Goal: Task Accomplishment & Management: Complete application form

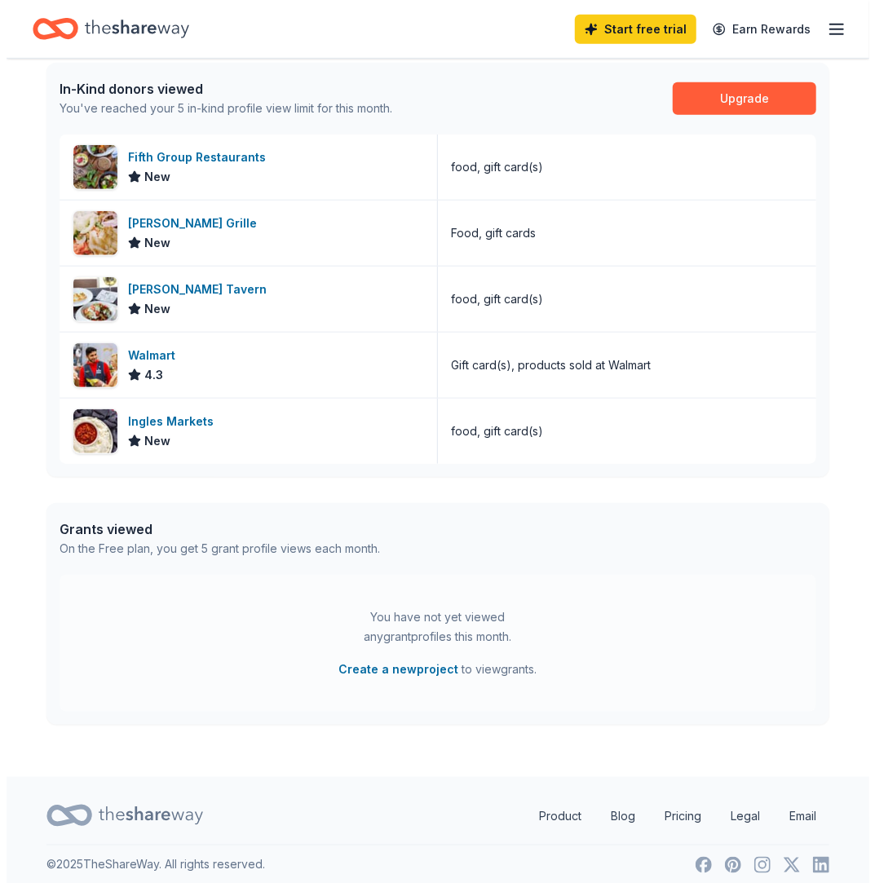
scroll to position [437, 0]
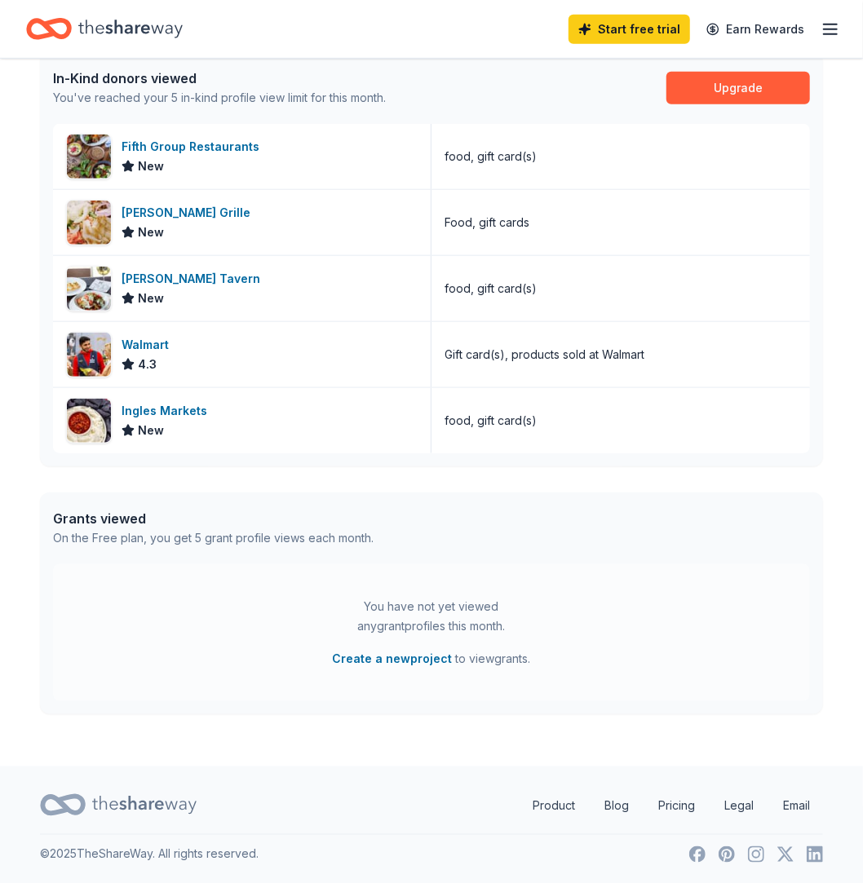
click at [379, 617] on div "You have not yet viewed any grant profiles this month." at bounding box center [432, 616] width 204 height 39
click at [383, 651] on button "Create a new project" at bounding box center [393, 659] width 120 height 20
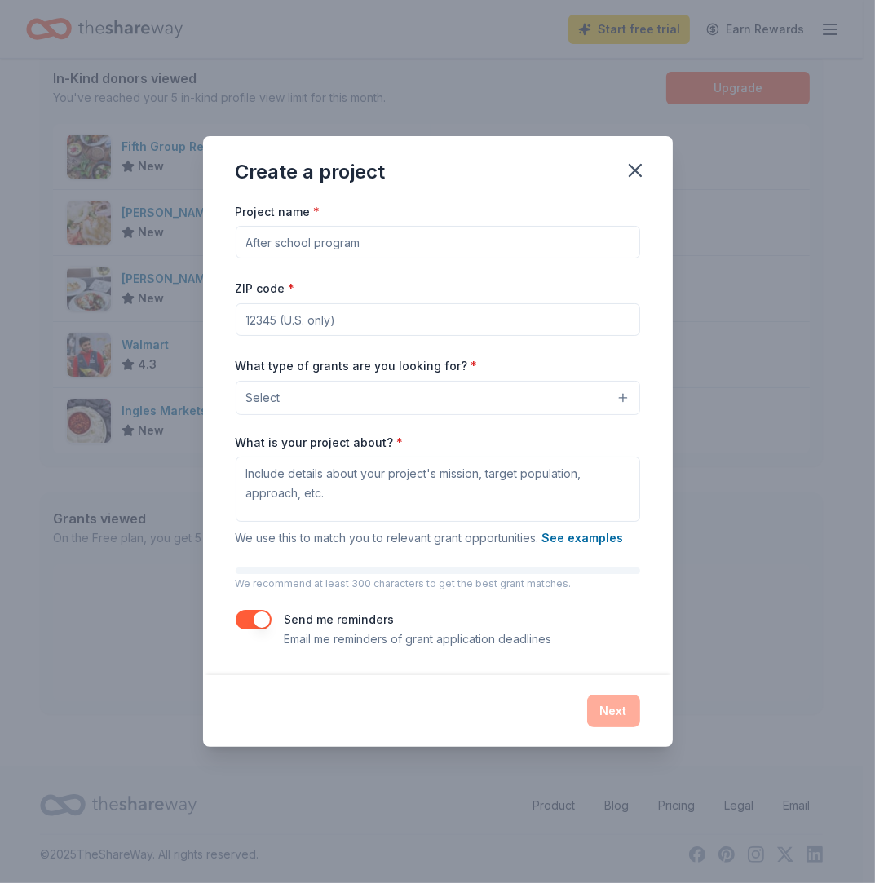
click at [617, 398] on button "Select" at bounding box center [438, 398] width 405 height 34
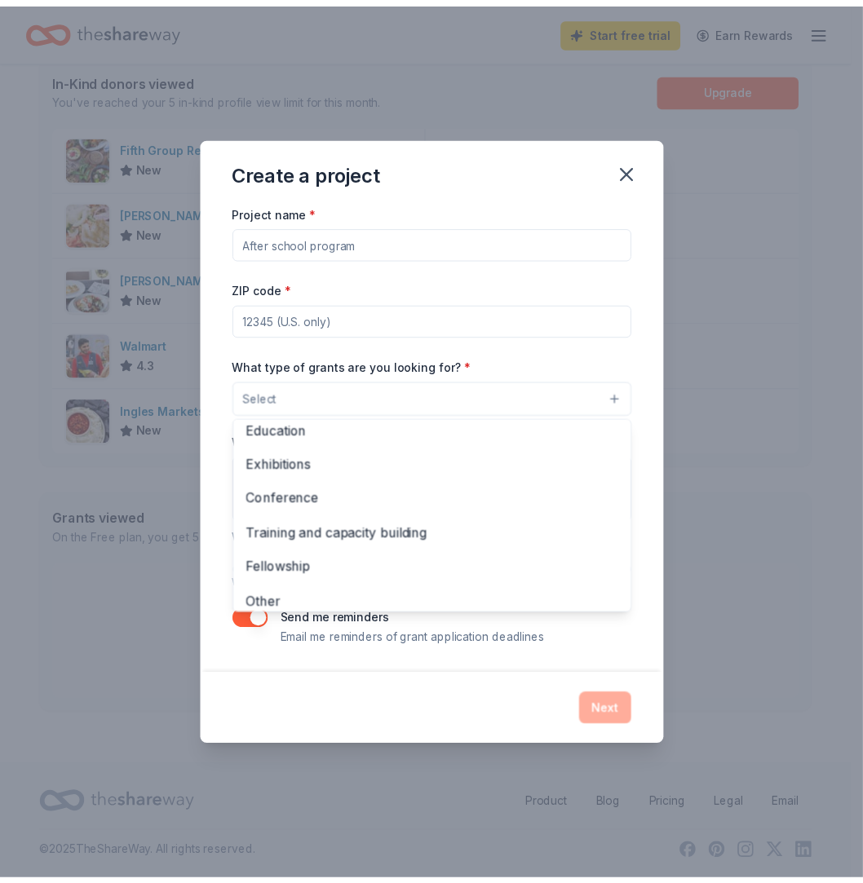
scroll to position [187, 0]
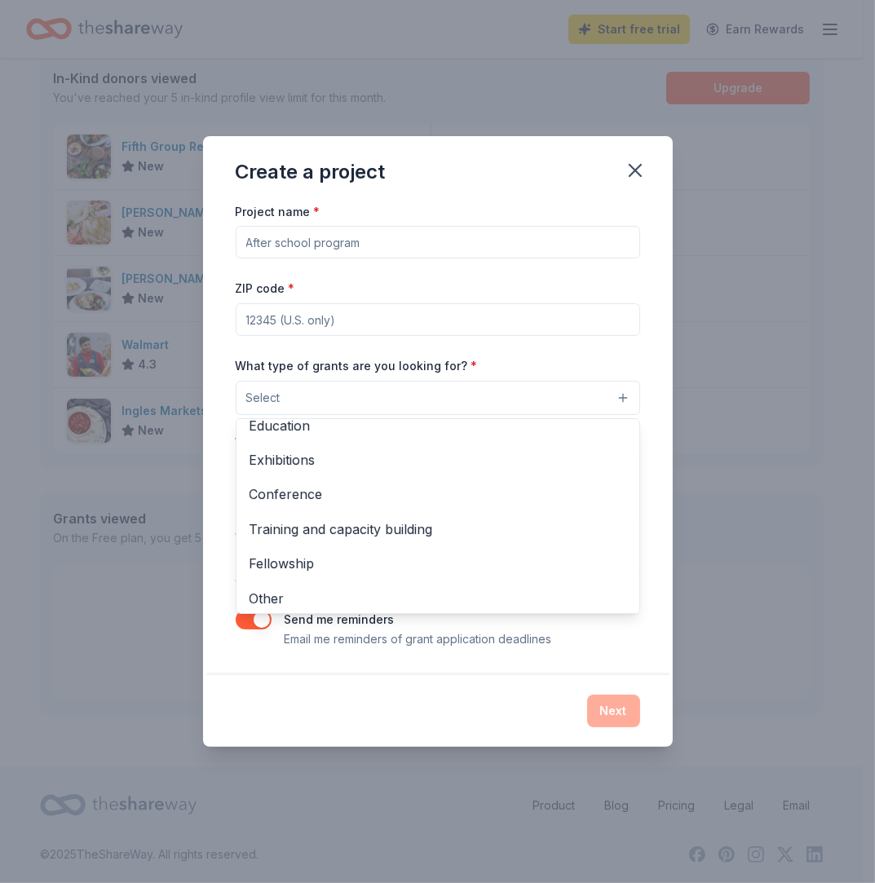
click at [638, 167] on div "Create a project Project name * ZIP code * What type of grants are you looking …" at bounding box center [438, 441] width 470 height 611
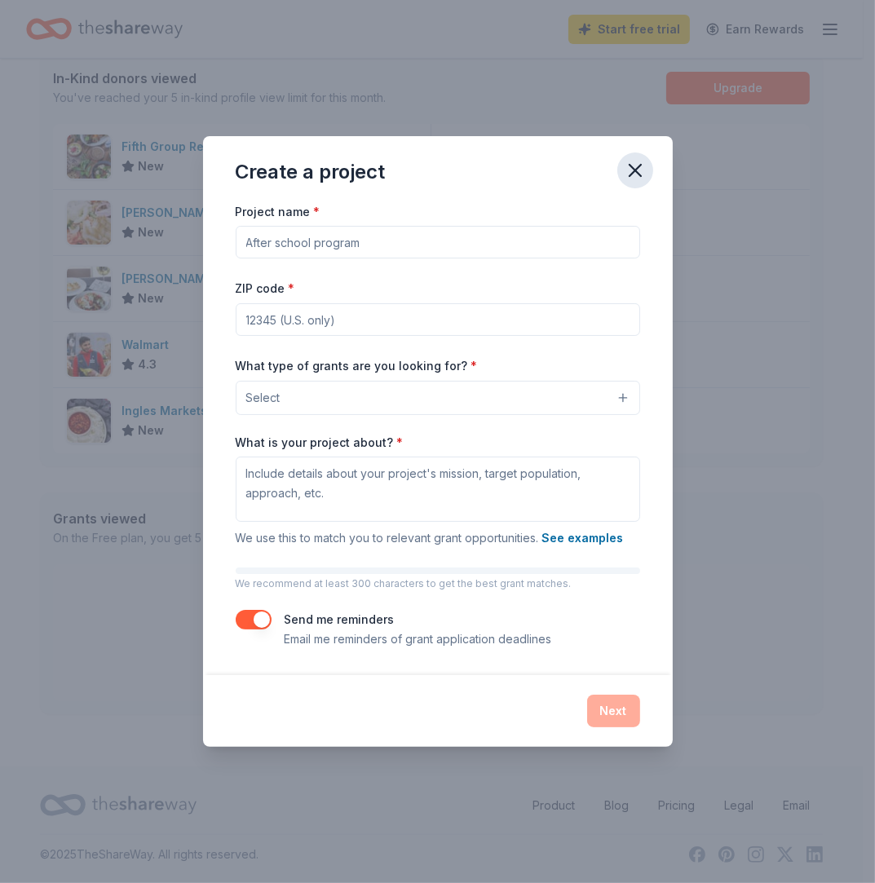
click at [622, 175] on button "button" at bounding box center [635, 171] width 36 height 36
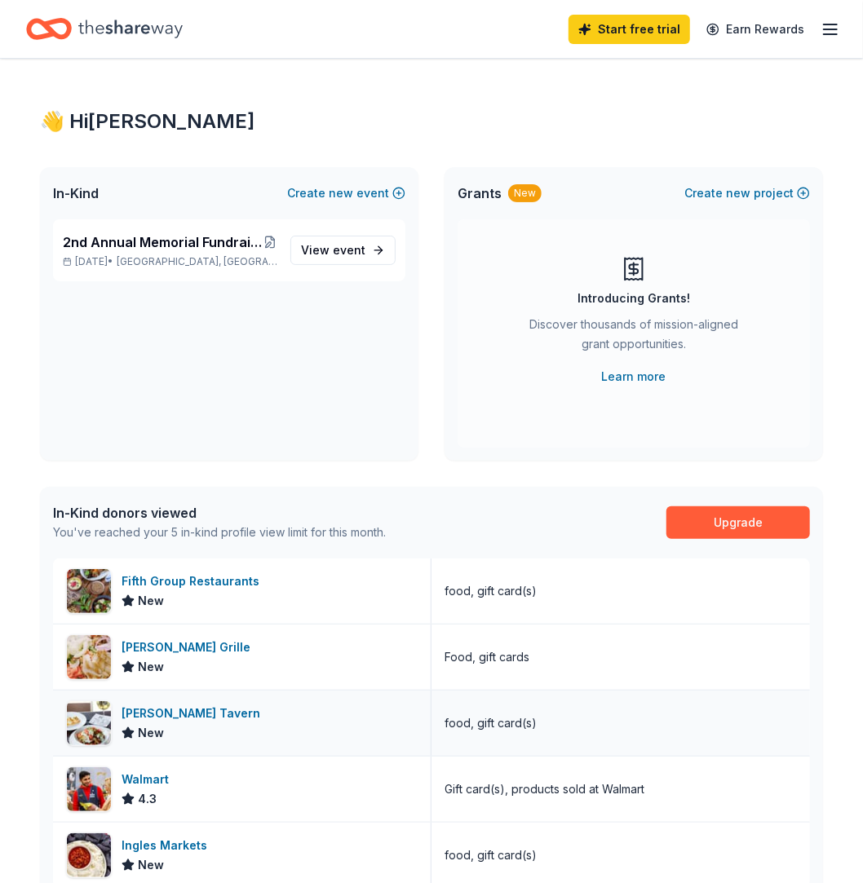
scroll to position [0, 0]
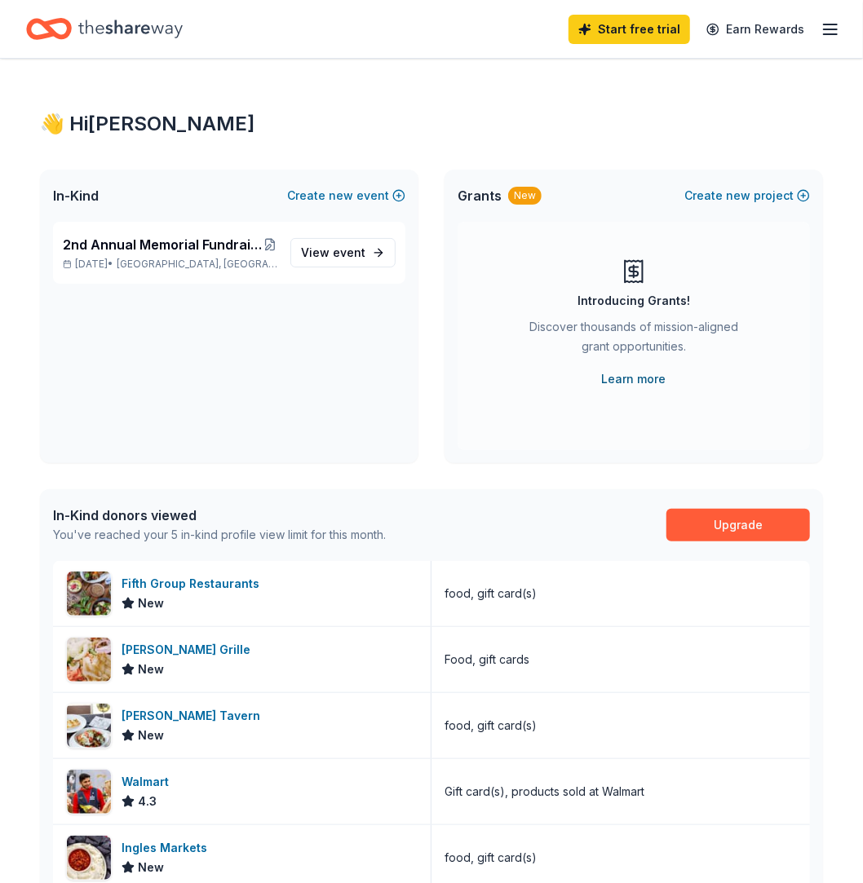
click at [631, 382] on link "Learn more" at bounding box center [634, 379] width 64 height 20
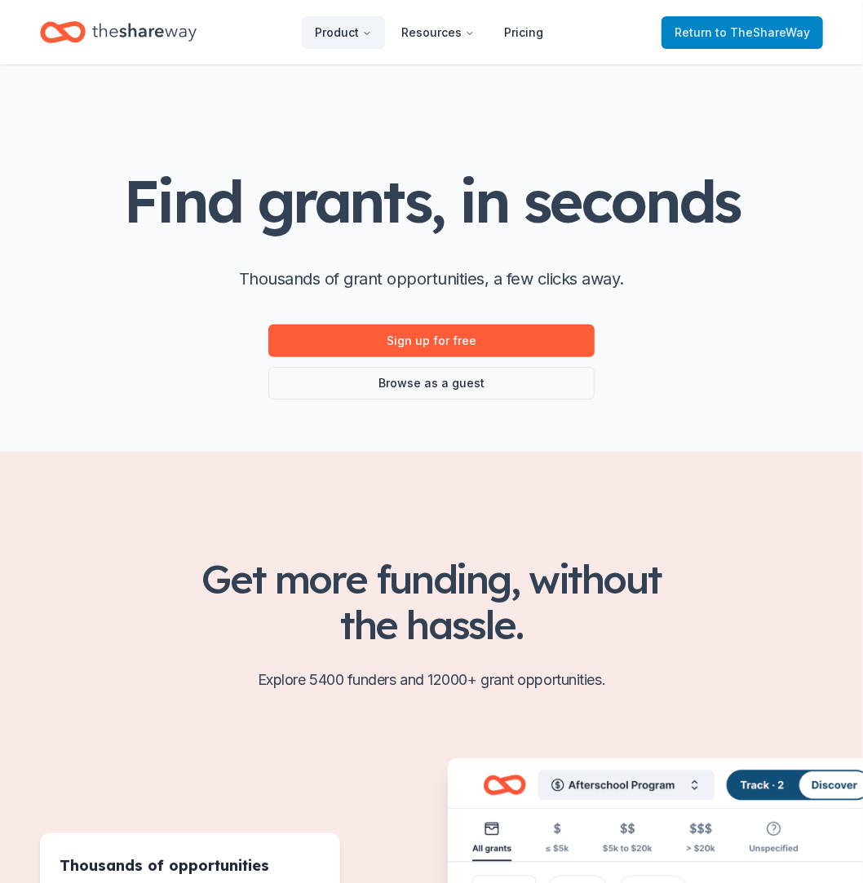
click at [710, 26] on span "Return to TheShareWay" at bounding box center [742, 33] width 135 height 20
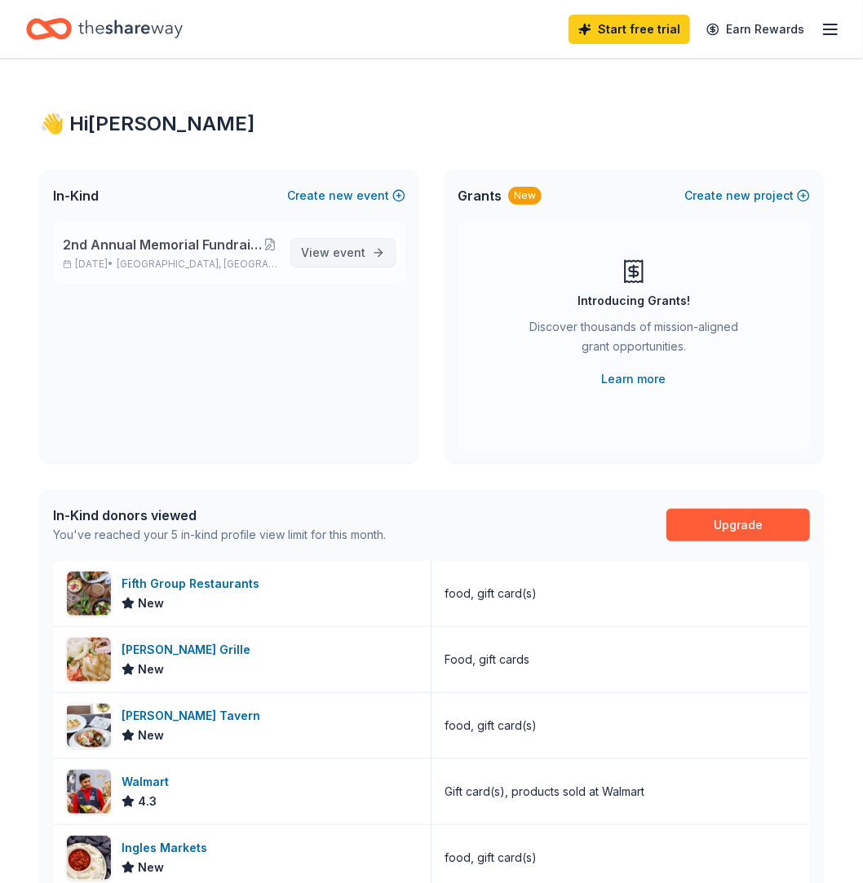
click at [362, 244] on span "View event" at bounding box center [333, 253] width 64 height 20
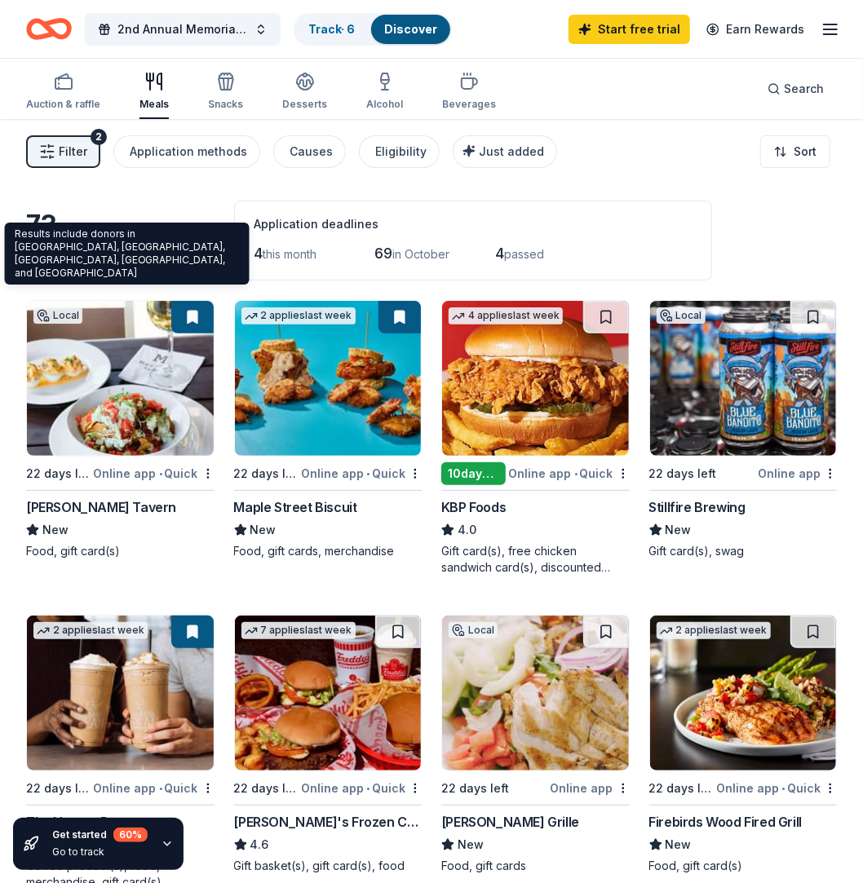
click at [134, 261] on span "Arbor Ridge, GA" at bounding box center [123, 261] width 195 height 36
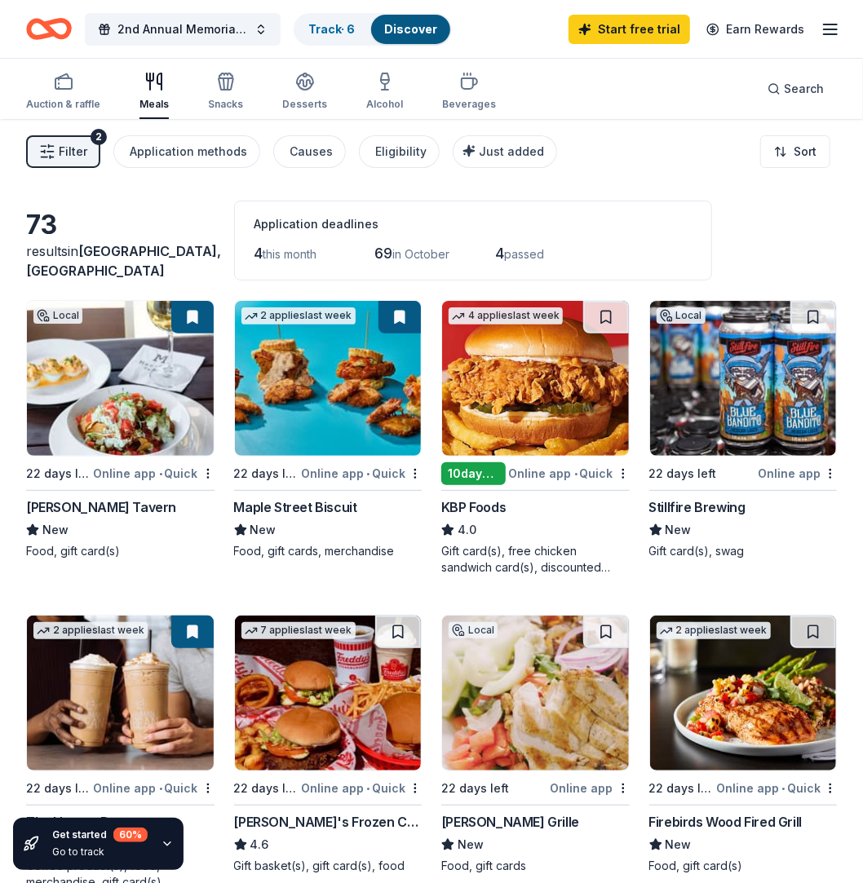
click at [77, 147] on span "Filter" at bounding box center [73, 152] width 29 height 20
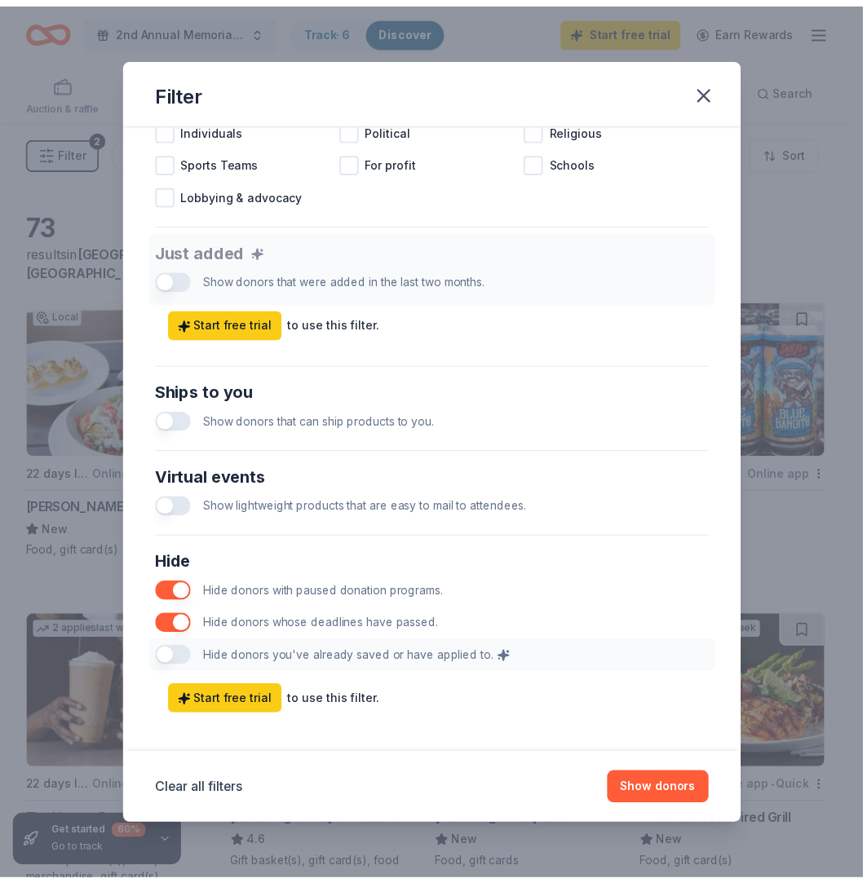
scroll to position [551, 0]
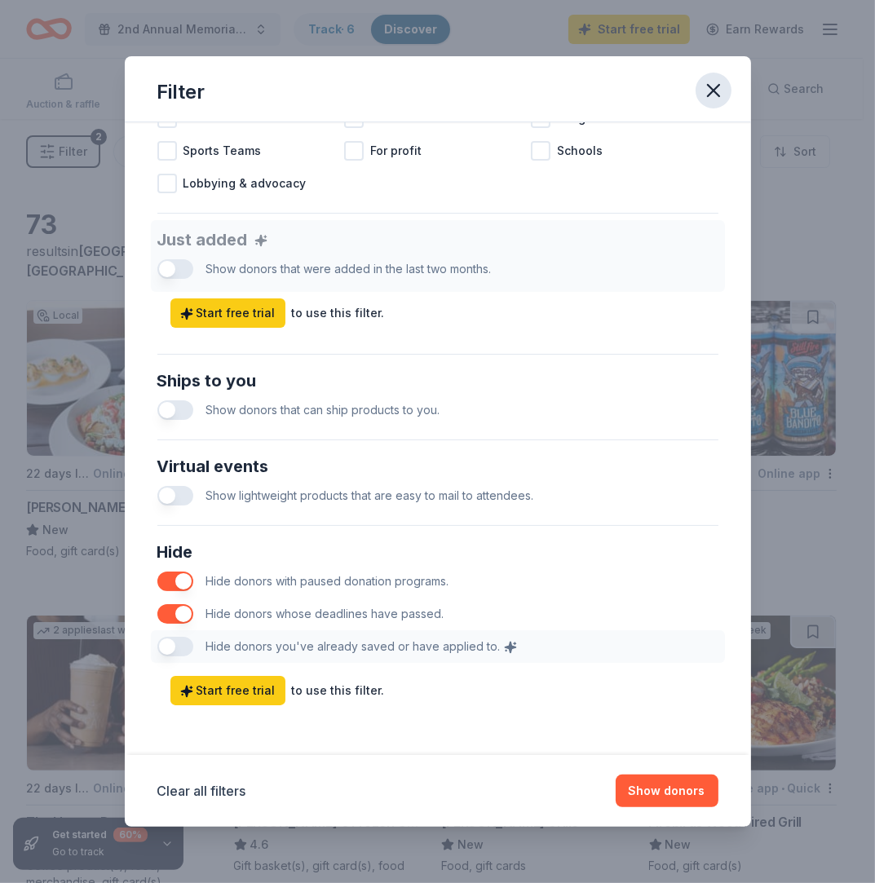
click at [712, 96] on icon "button" at bounding box center [713, 90] width 23 height 23
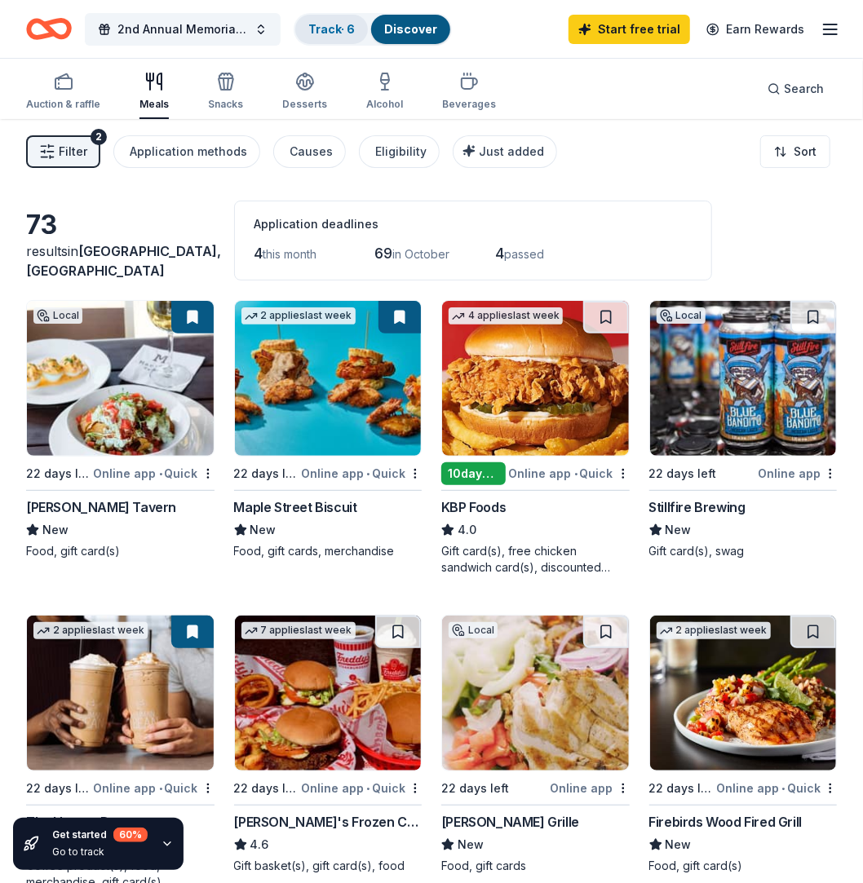
click at [347, 30] on link "Track · 6" at bounding box center [331, 29] width 46 height 14
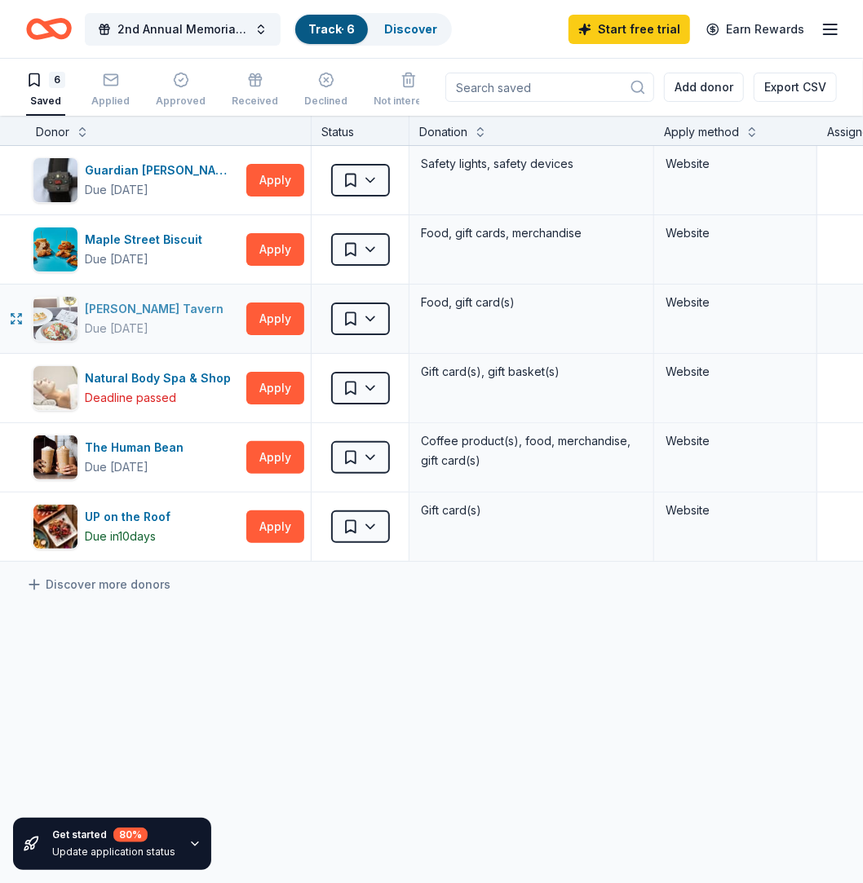
click at [143, 299] on div "Marlow's Tavern" at bounding box center [157, 309] width 145 height 20
click at [147, 240] on div "Maple Street Biscuit" at bounding box center [147, 240] width 124 height 20
click at [148, 252] on div "Due [DATE]" at bounding box center [117, 260] width 64 height 20
click at [356, 321] on html "2nd Annual Memorial Fundraiser Honoring a Life Uploading a Future Track · 6 Dis…" at bounding box center [431, 441] width 863 height 883
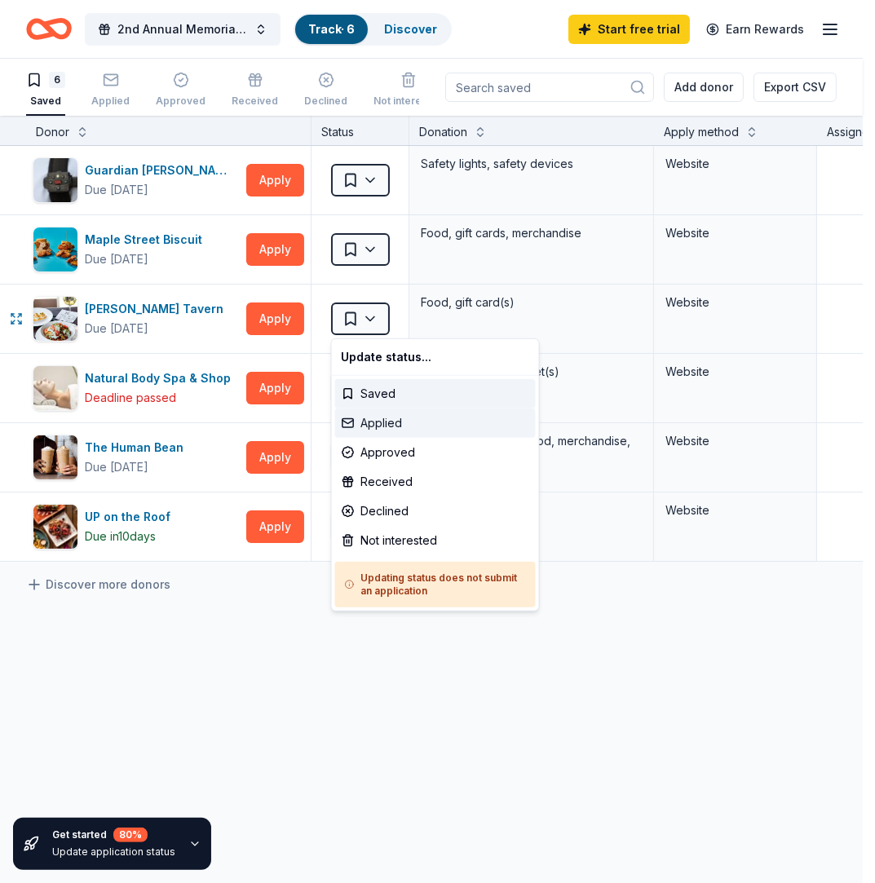
click at [364, 427] on div "Applied" at bounding box center [435, 423] width 201 height 29
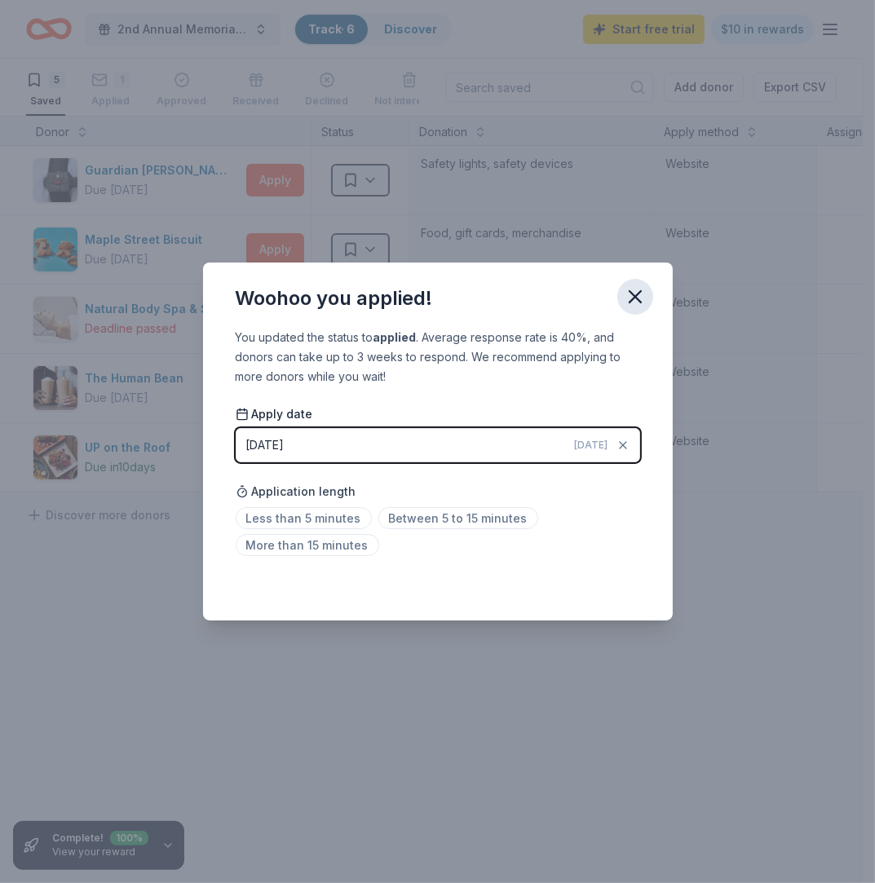
click at [630, 301] on icon "button" at bounding box center [635, 296] width 11 height 11
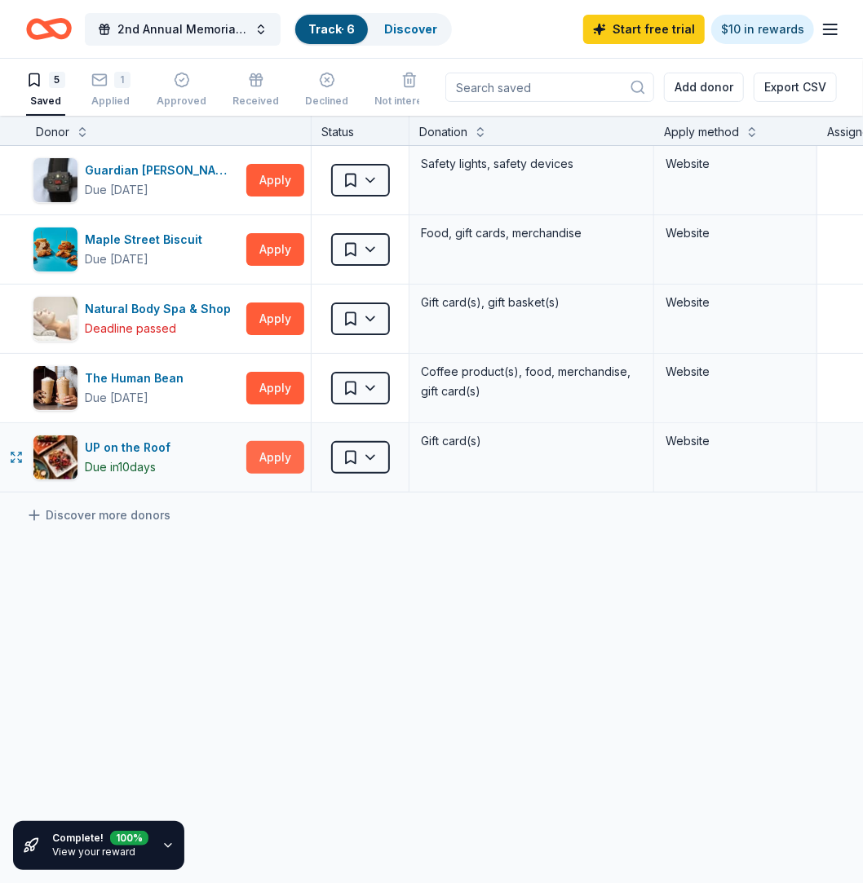
click at [276, 462] on button "Apply" at bounding box center [275, 457] width 58 height 33
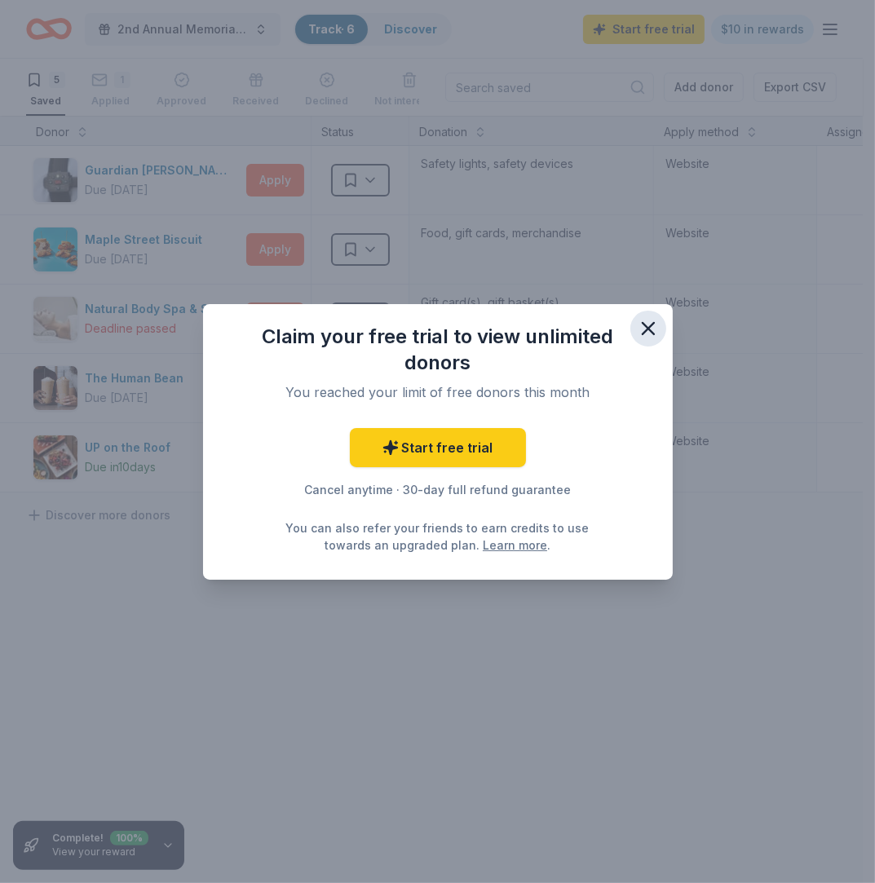
click at [646, 326] on icon "button" at bounding box center [648, 328] width 11 height 11
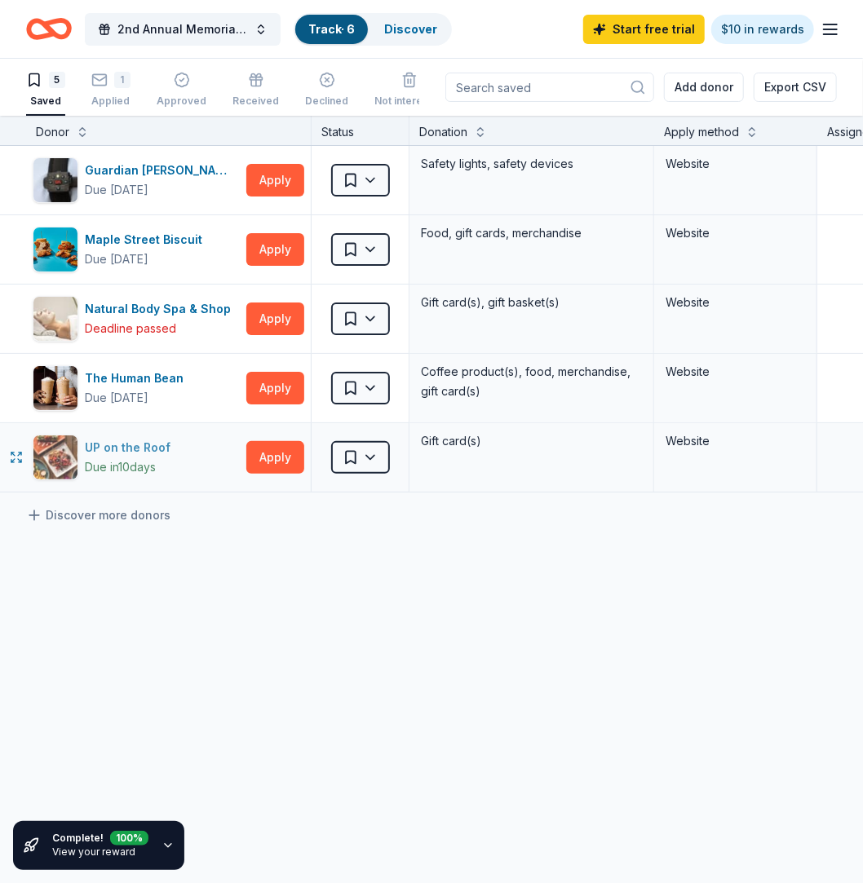
click at [150, 441] on div "UP on the Roof" at bounding box center [131, 448] width 92 height 20
click at [41, 512] on icon at bounding box center [34, 515] width 16 height 16
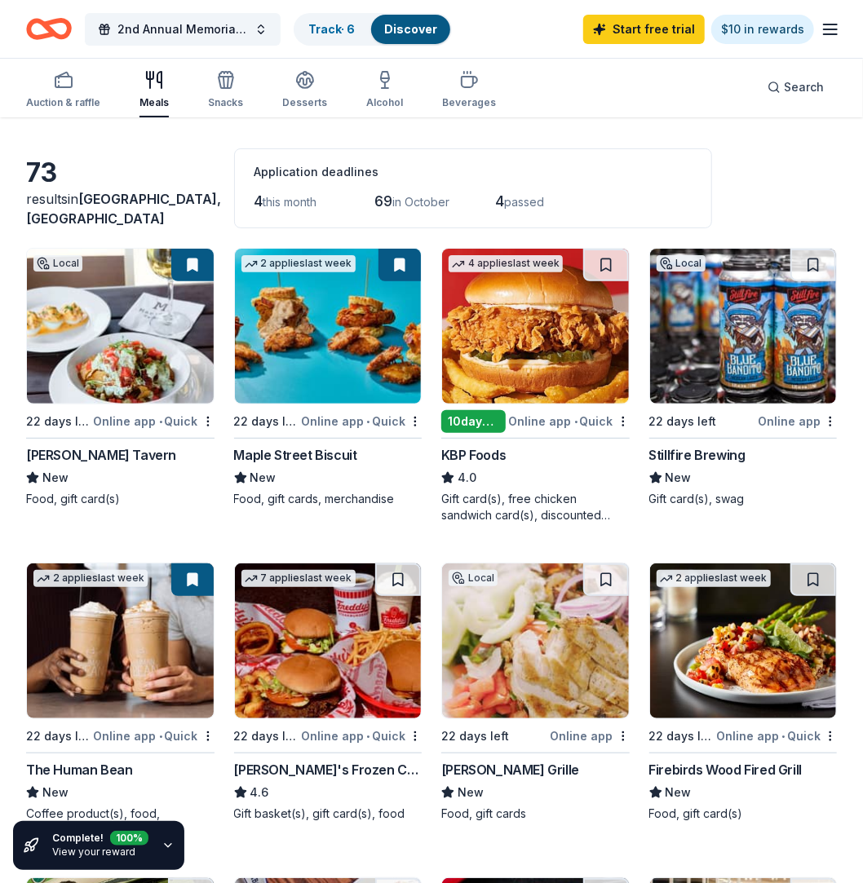
scroll to position [81, 0]
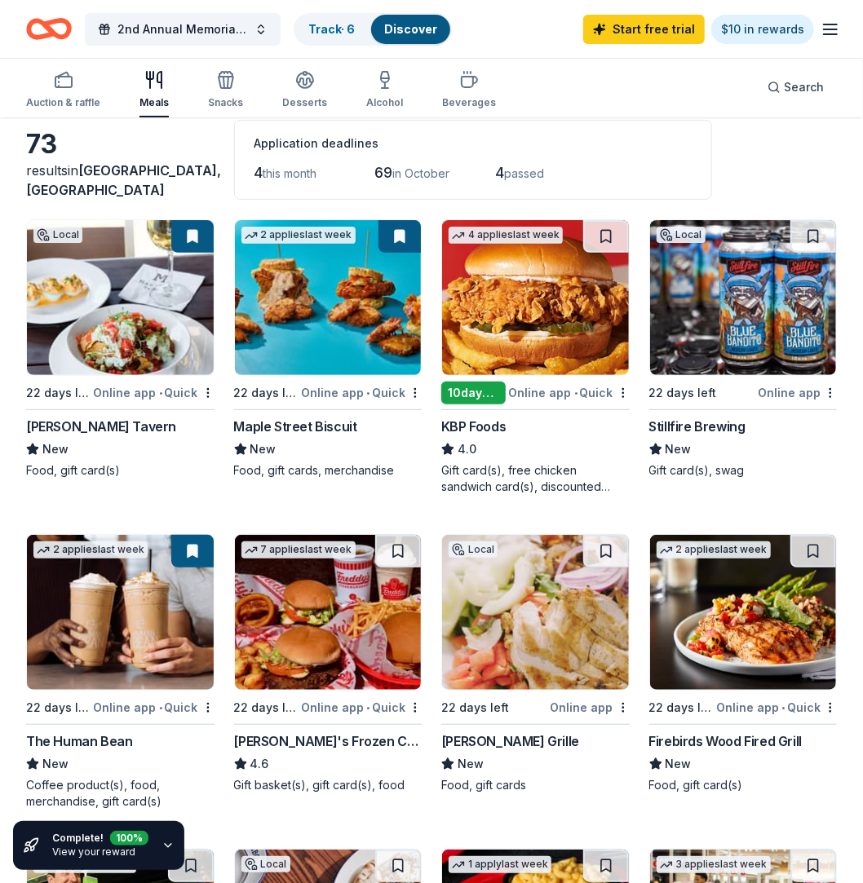
click at [496, 392] on div "10 days left" at bounding box center [473, 393] width 64 height 23
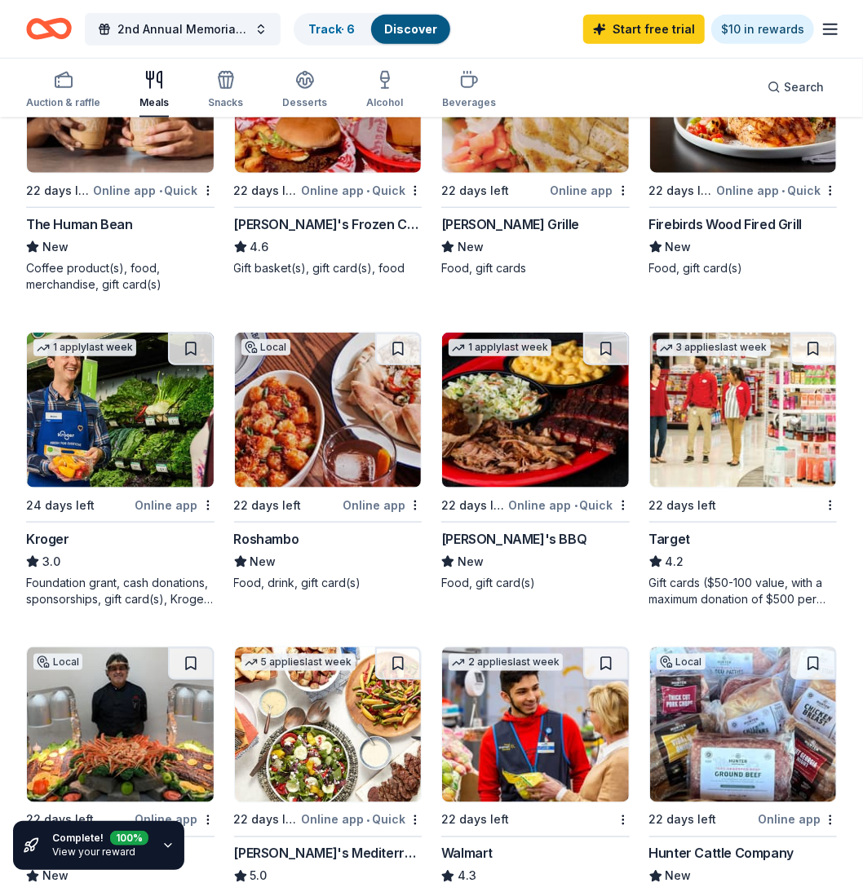
scroll to position [652, 0]
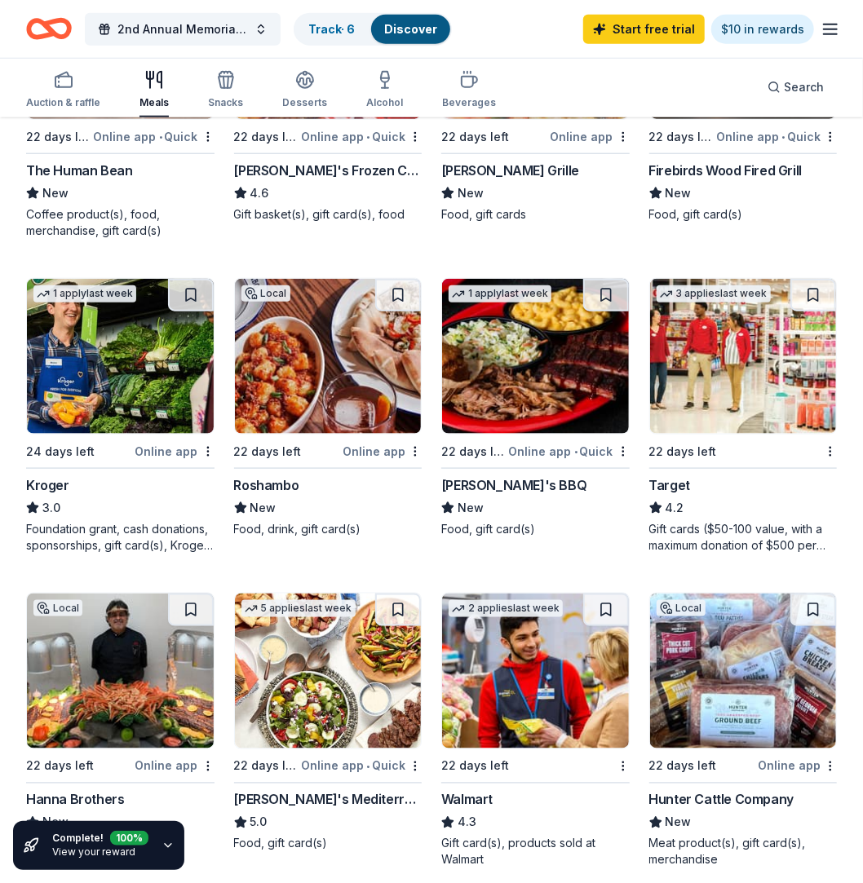
click at [560, 384] on img at bounding box center [535, 356] width 187 height 155
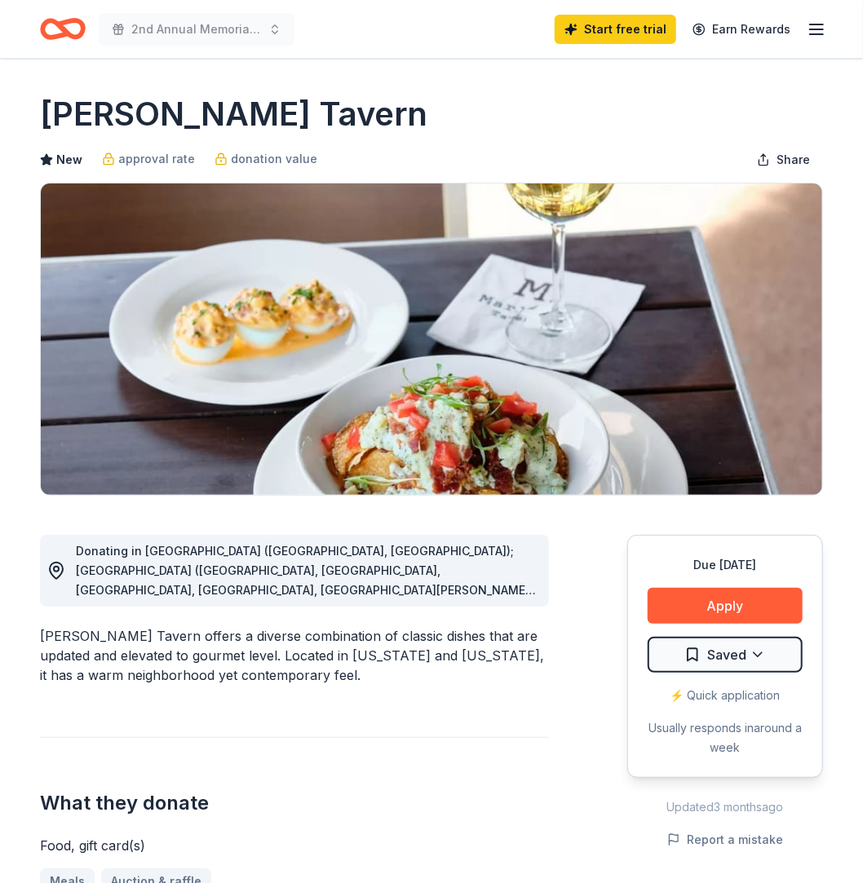
click at [807, 25] on icon "button" at bounding box center [817, 30] width 20 height 20
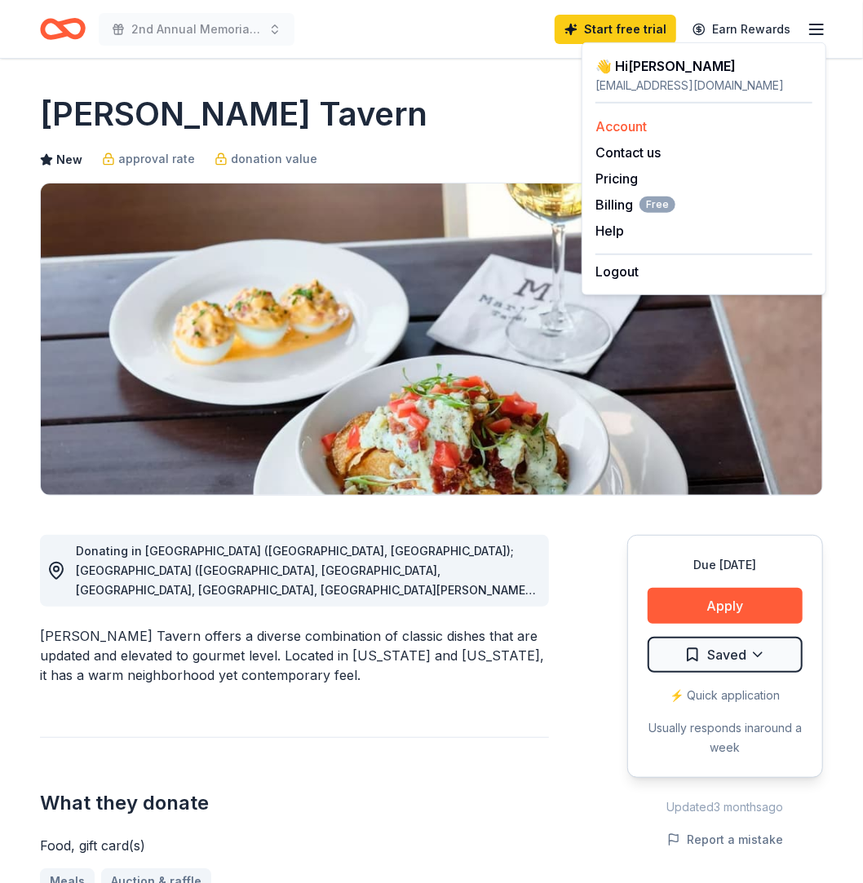
click at [679, 120] on div "Account" at bounding box center [703, 127] width 217 height 20
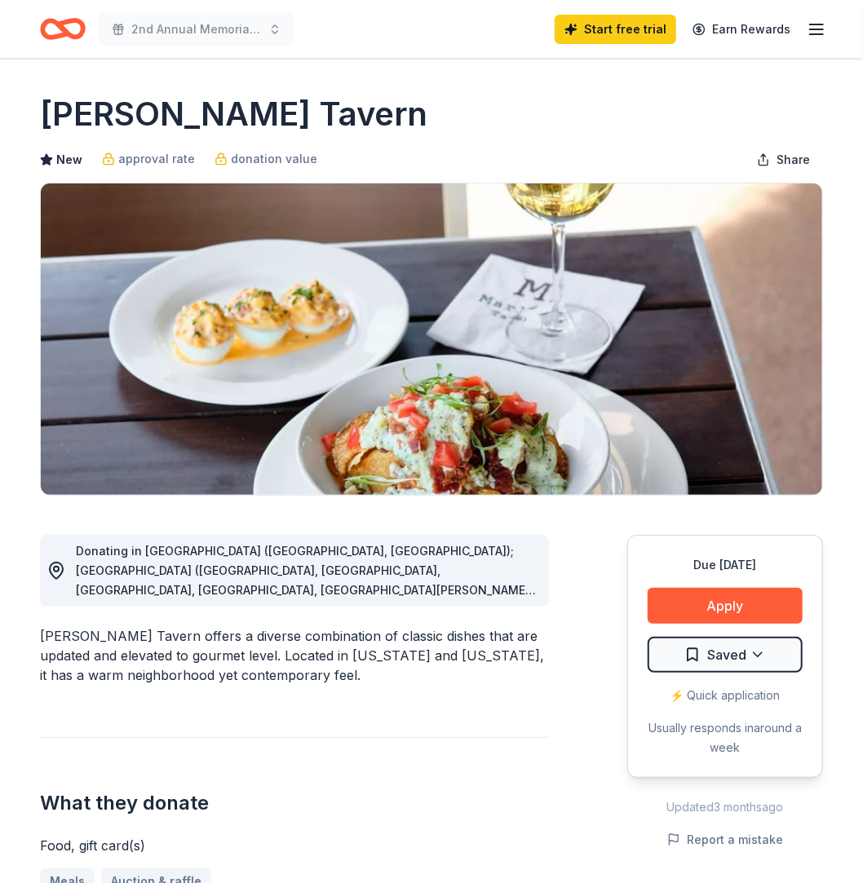
click at [819, 24] on line "button" at bounding box center [816, 24] width 13 height 0
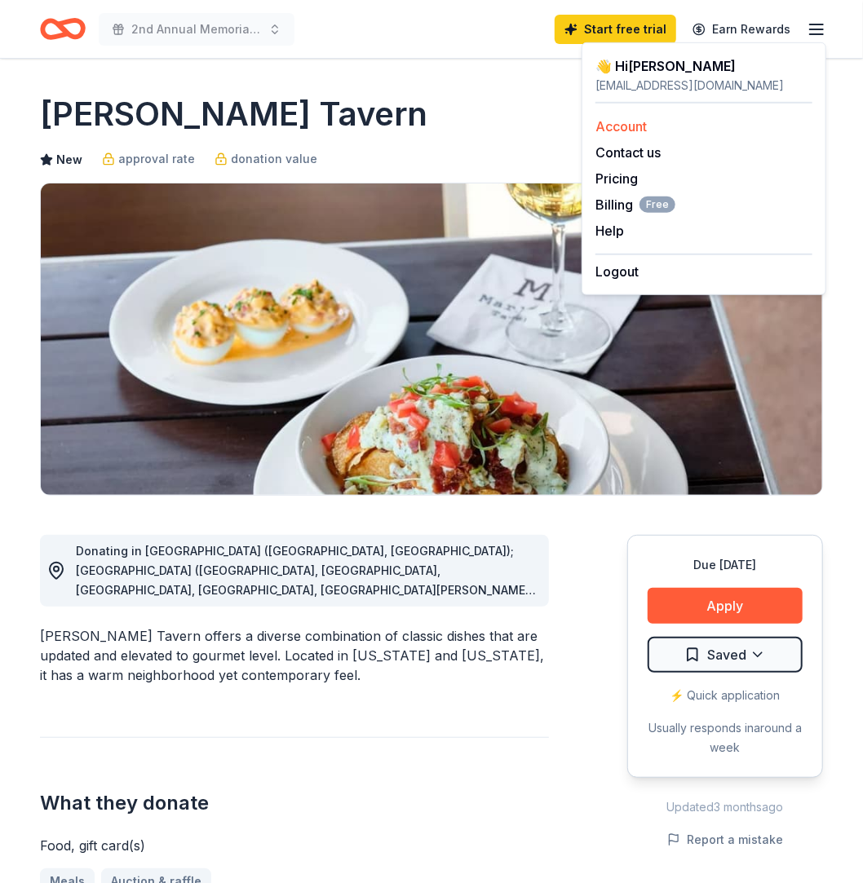
click at [650, 126] on div "Account" at bounding box center [703, 127] width 217 height 20
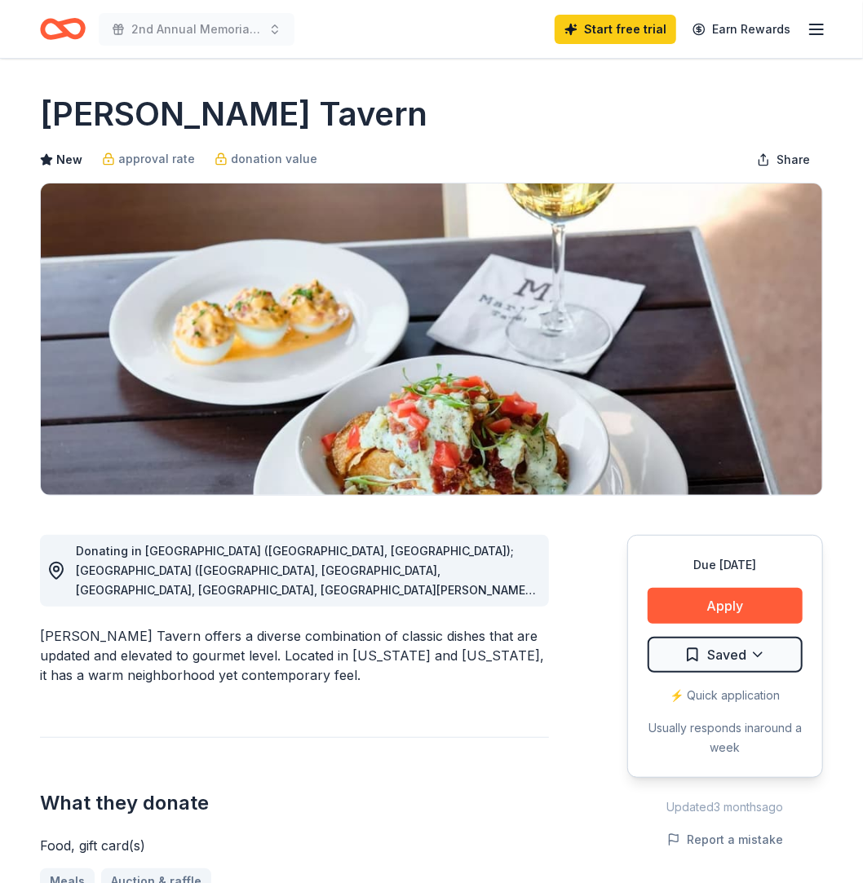
click at [811, 29] on line "button" at bounding box center [816, 29] width 13 height 0
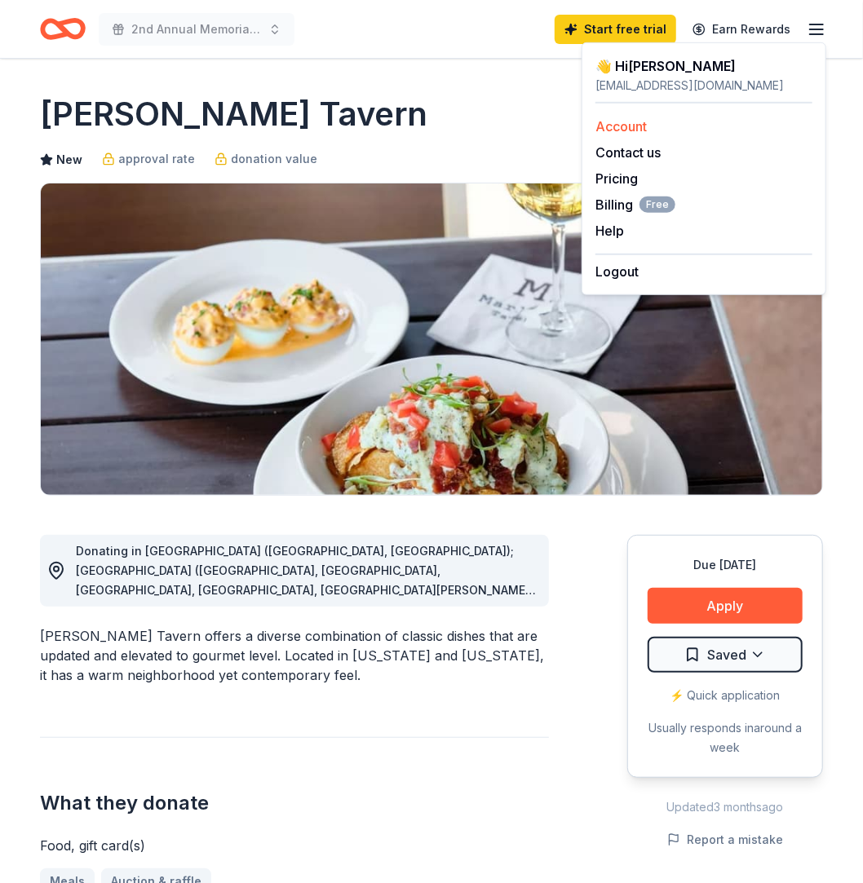
click at [640, 124] on link "Account" at bounding box center [620, 126] width 51 height 16
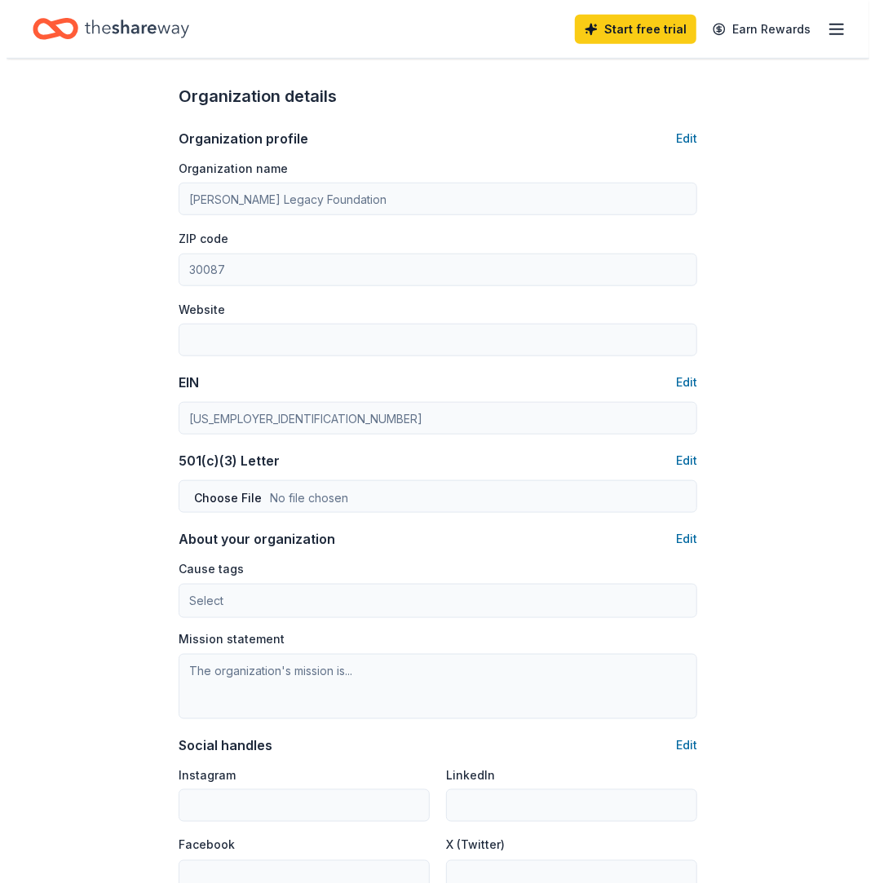
scroll to position [746, 0]
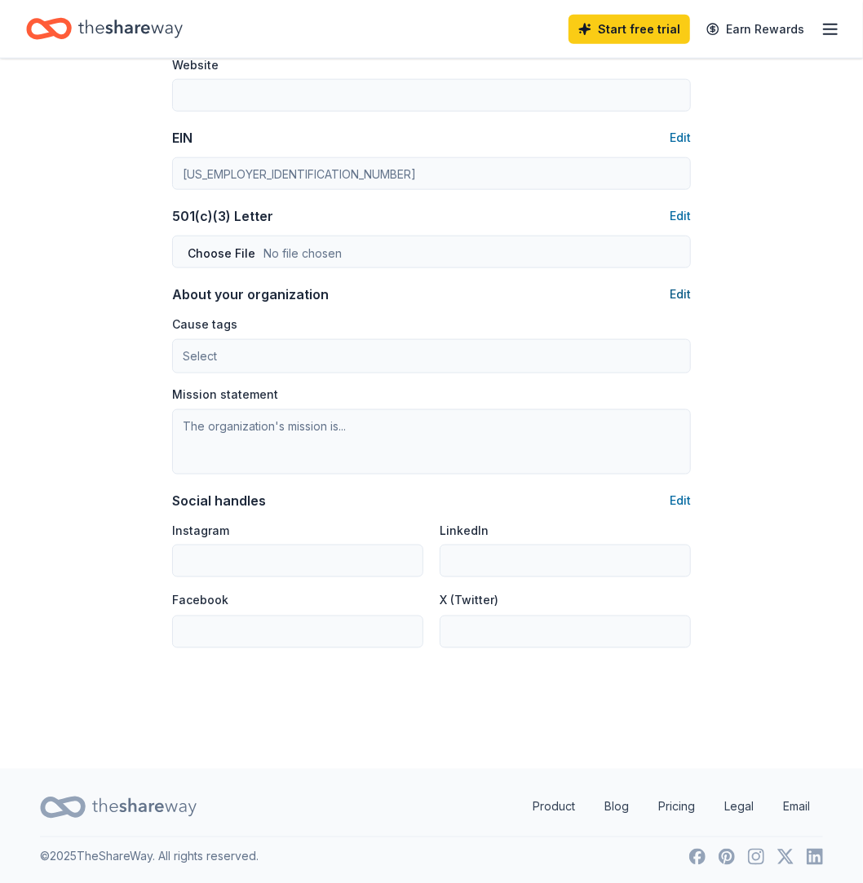
click at [681, 292] on button "Edit" at bounding box center [680, 295] width 21 height 20
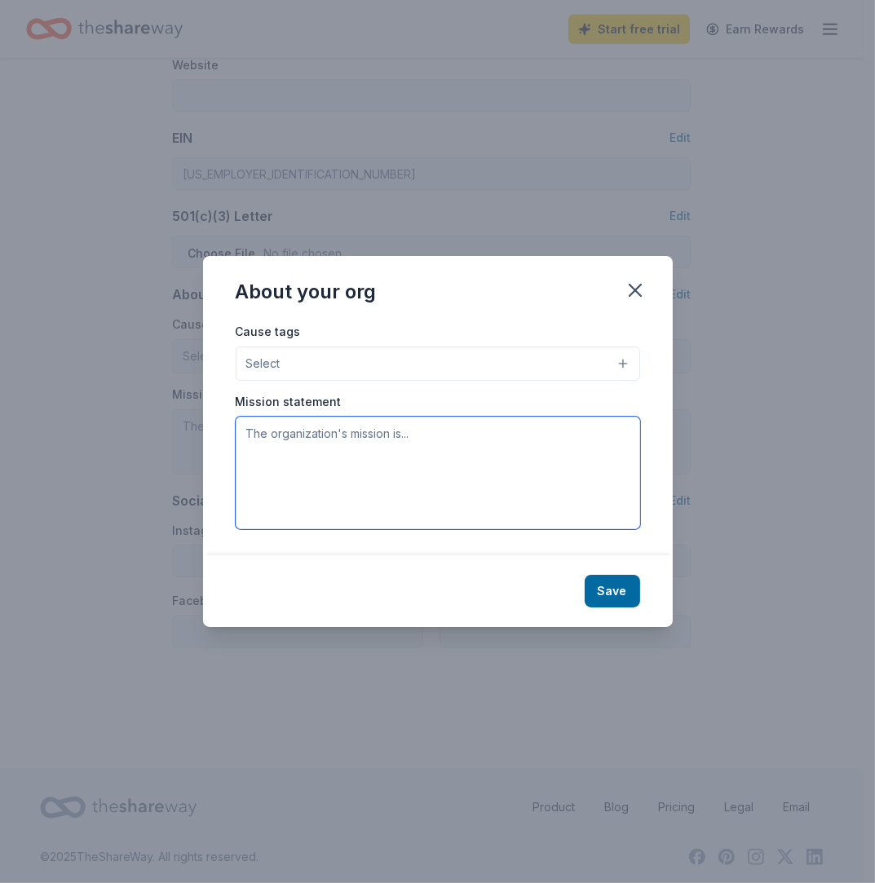
click at [444, 437] on textarea at bounding box center [438, 473] width 405 height 113
click at [445, 431] on textarea at bounding box center [438, 473] width 405 height 113
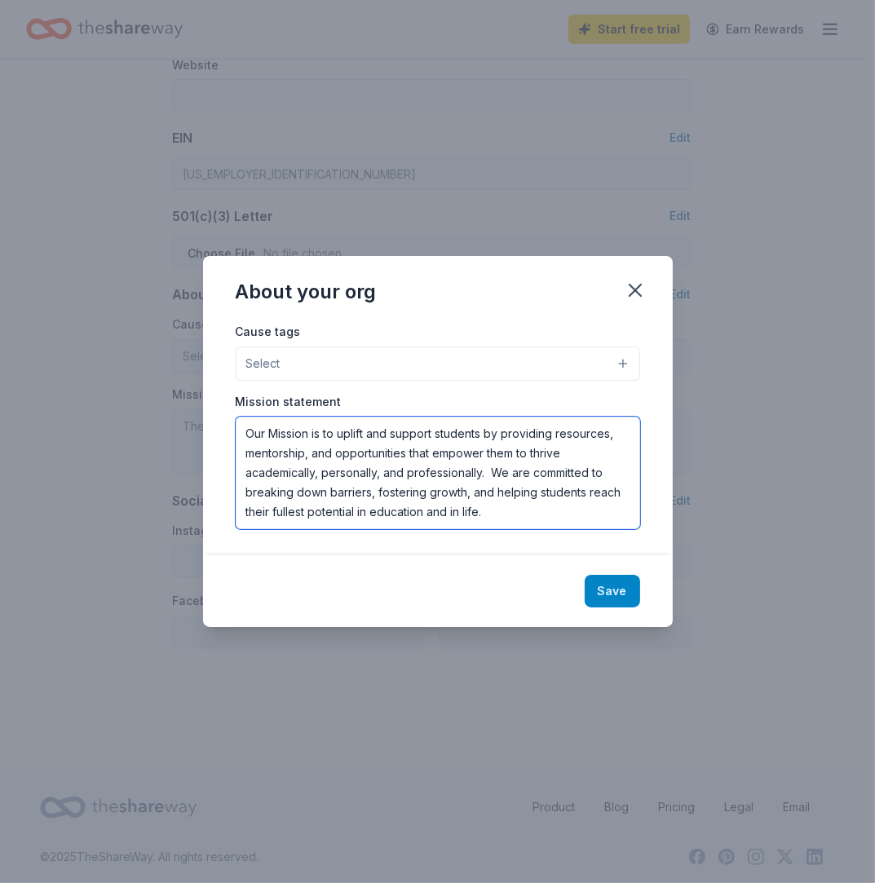
type textarea "Our Mission is to uplift and support students by providing resources, mentorshi…"
click at [611, 591] on button "Save" at bounding box center [612, 591] width 55 height 33
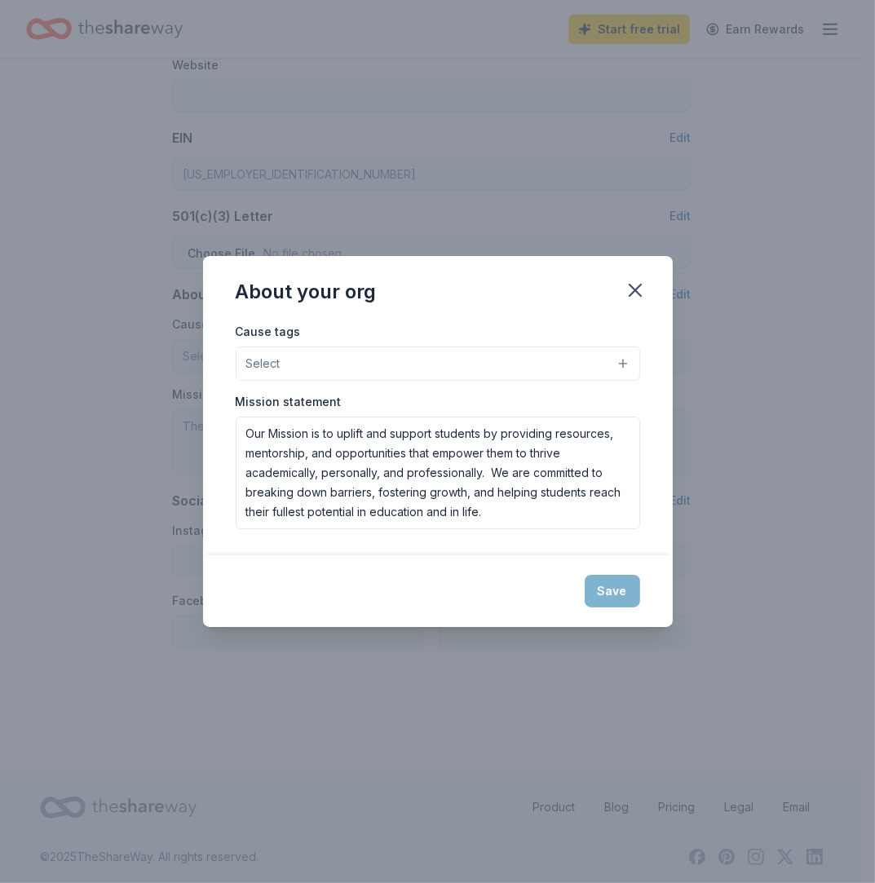
type textarea "Our Mission is to uplift and support students by providing resources, mentorshi…"
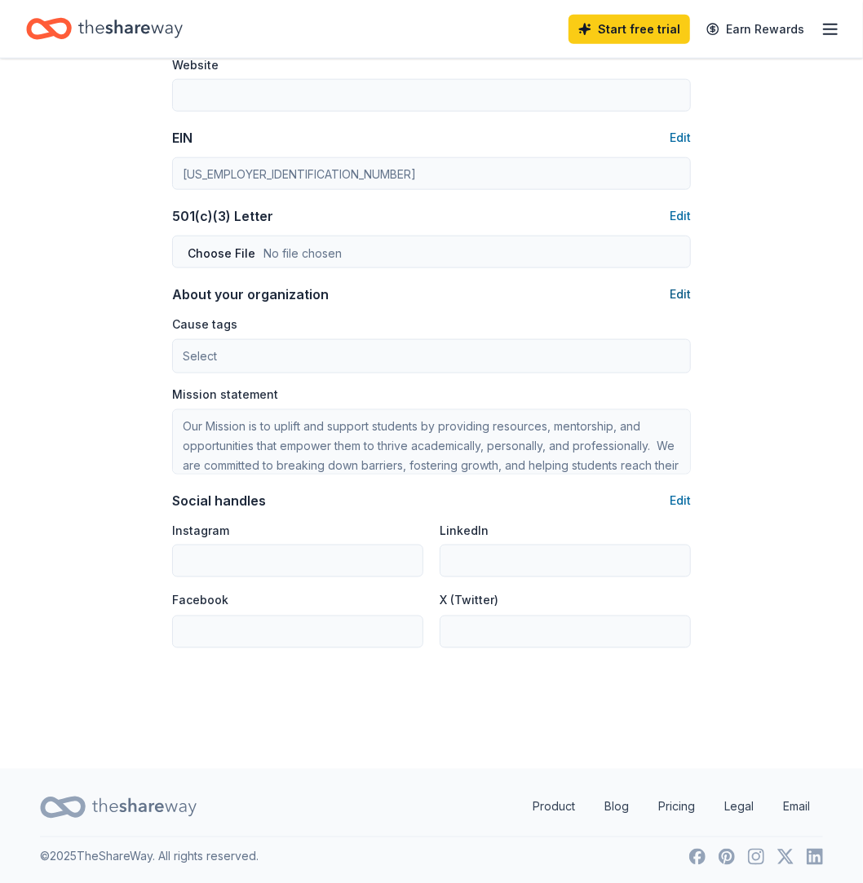
click at [689, 290] on button "Edit" at bounding box center [680, 295] width 21 height 20
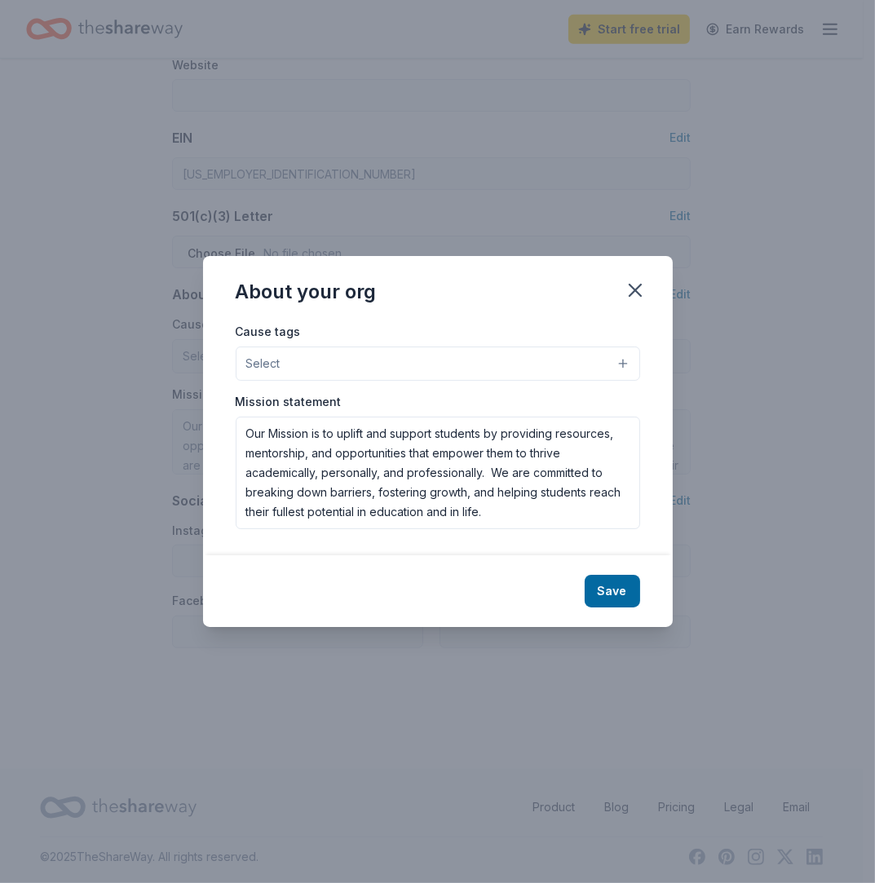
click at [627, 360] on button "Select" at bounding box center [438, 364] width 405 height 34
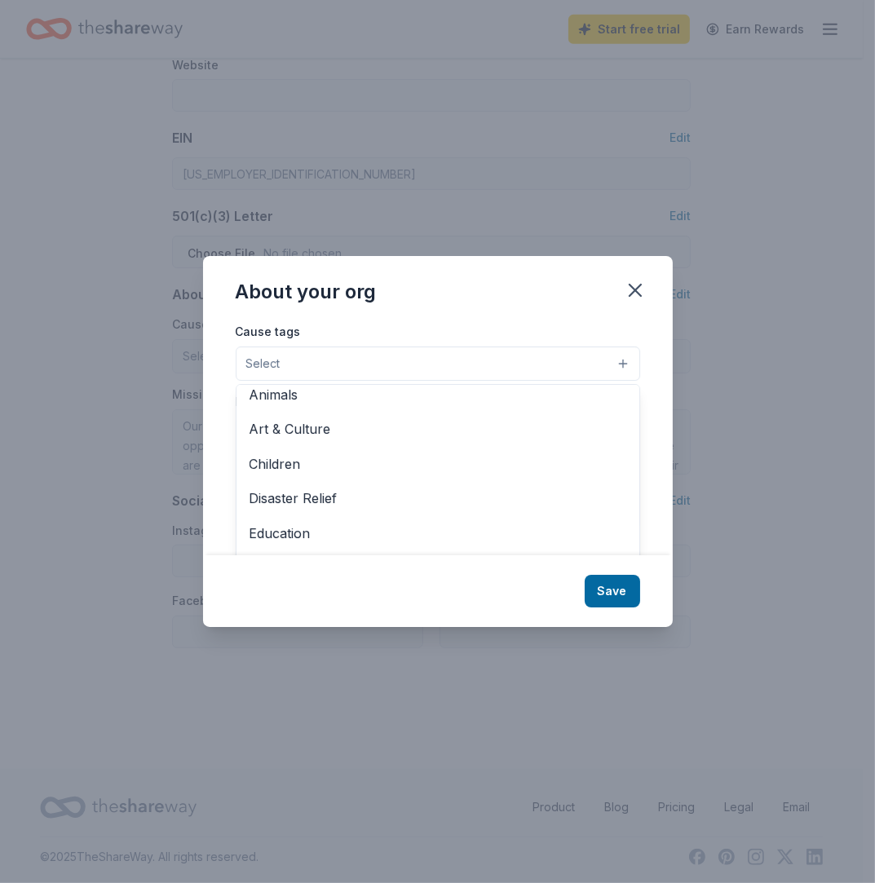
scroll to position [15, 0]
click at [627, 426] on div "Animals Art & Culture Children Disaster Relief Education Environment & Sustaina…" at bounding box center [438, 482] width 405 height 196
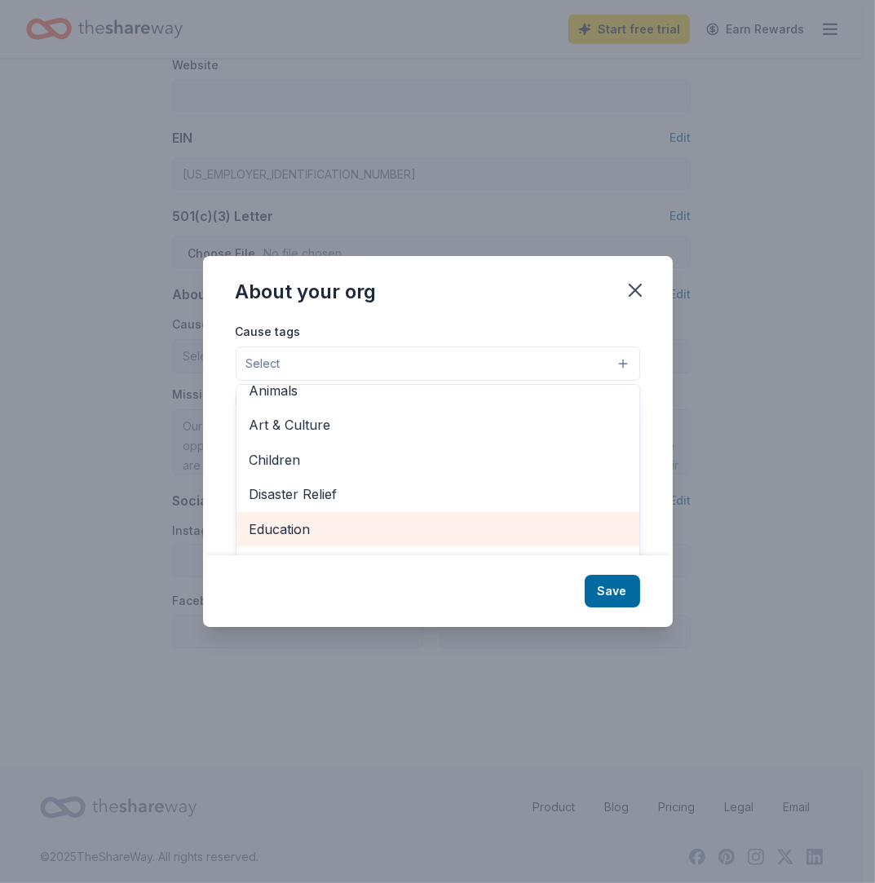
click at [381, 536] on span "Education" at bounding box center [438, 529] width 377 height 21
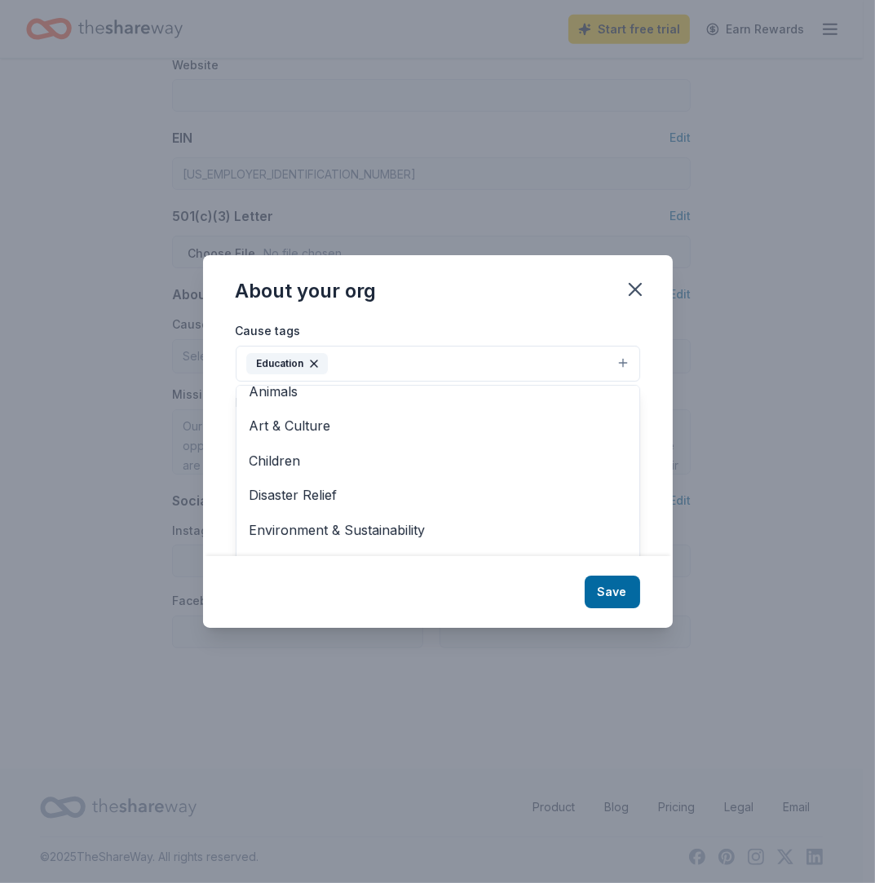
click at [604, 589] on div "About your org Cause tags Education Animals Art & Culture Children Disaster Rel…" at bounding box center [438, 441] width 470 height 372
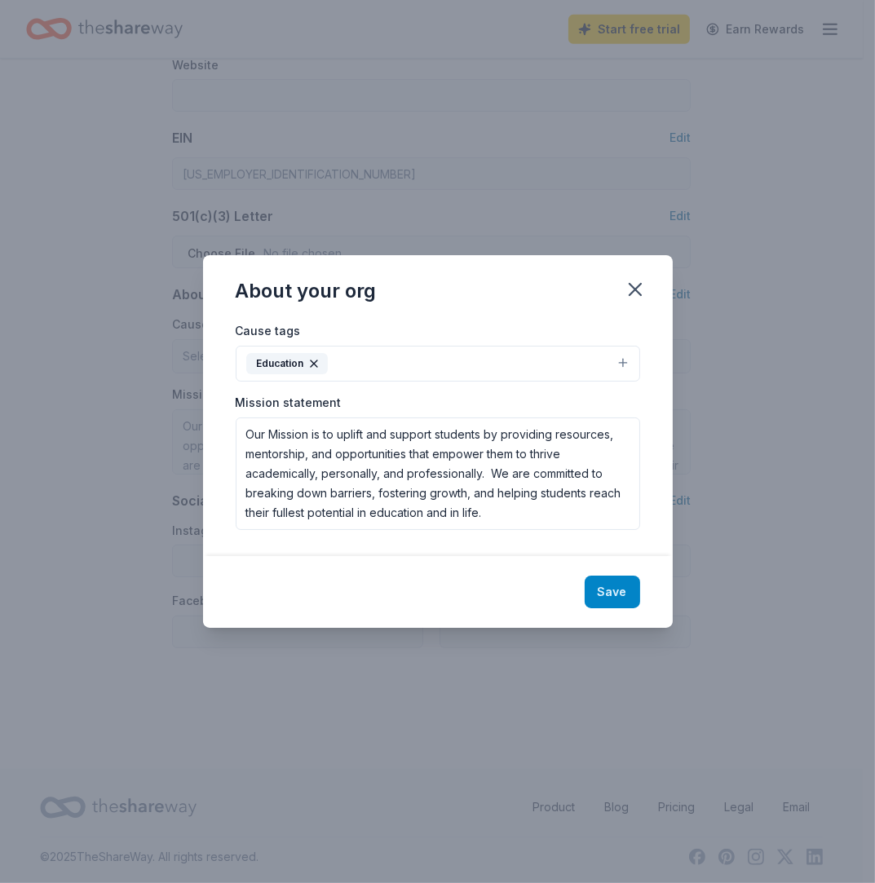
click at [626, 592] on button "Save" at bounding box center [612, 592] width 55 height 33
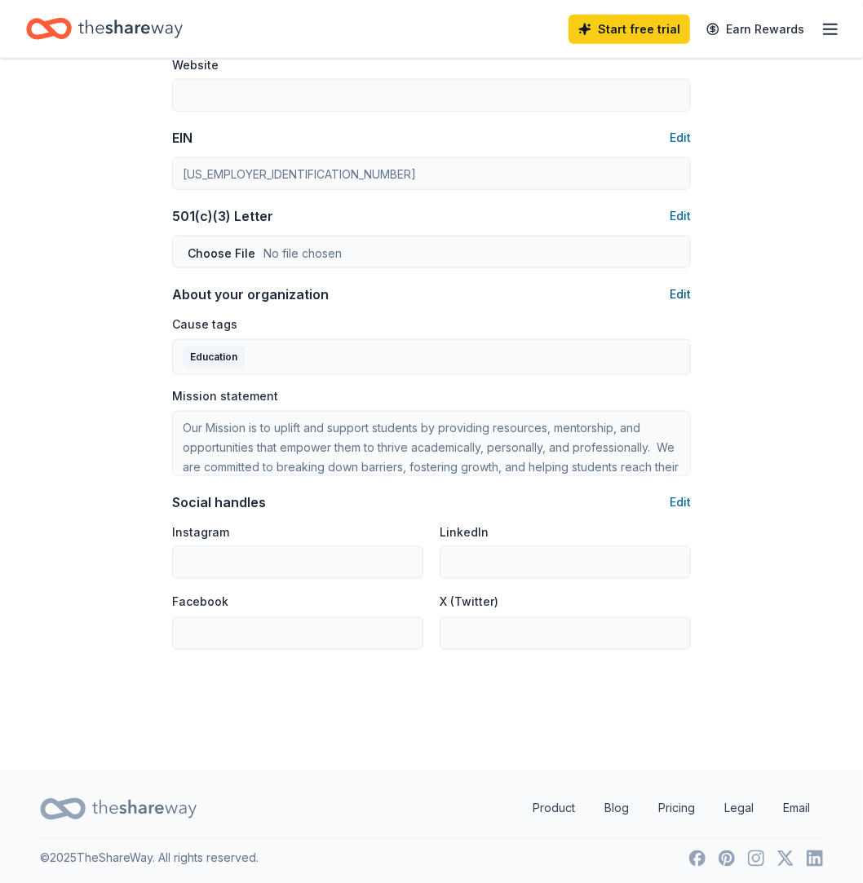
click at [688, 290] on button "Edit" at bounding box center [680, 295] width 21 height 20
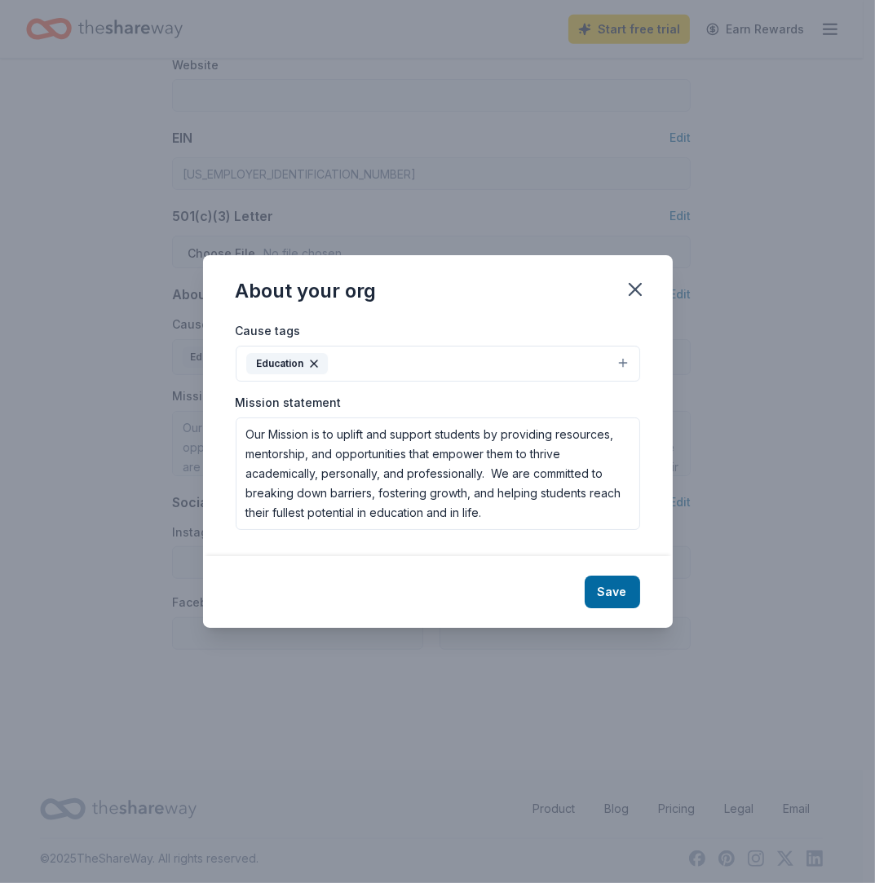
click at [616, 361] on button "Education" at bounding box center [438, 364] width 405 height 36
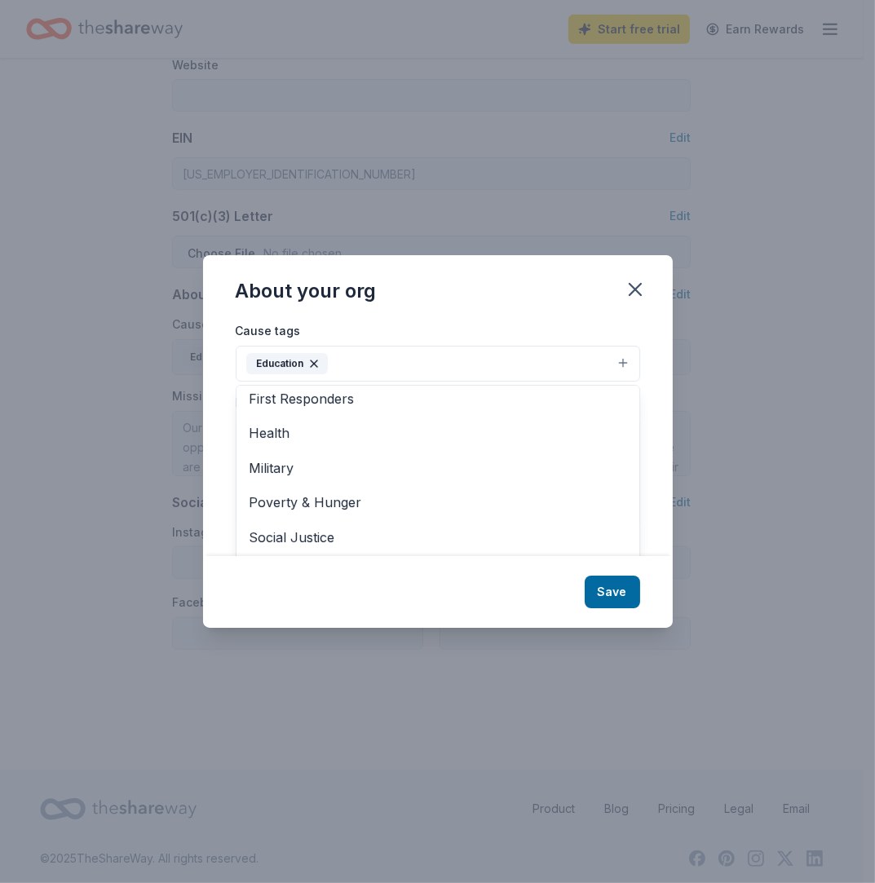
scroll to position [192, 0]
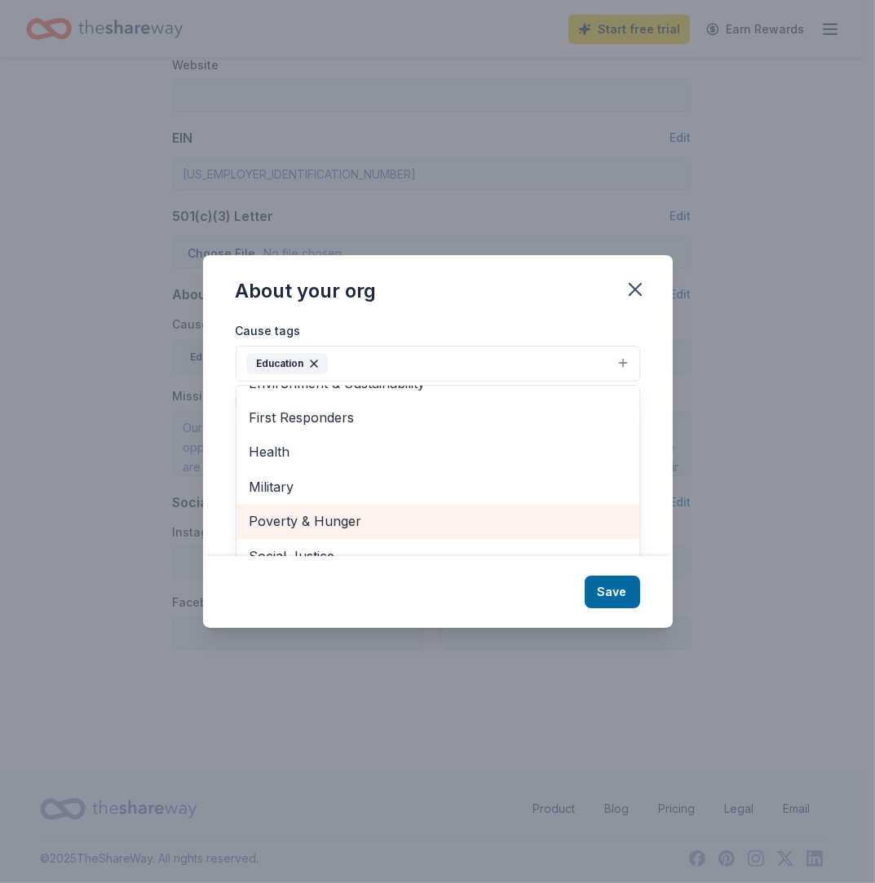
click at [463, 515] on span "Poverty & Hunger" at bounding box center [438, 521] width 377 height 21
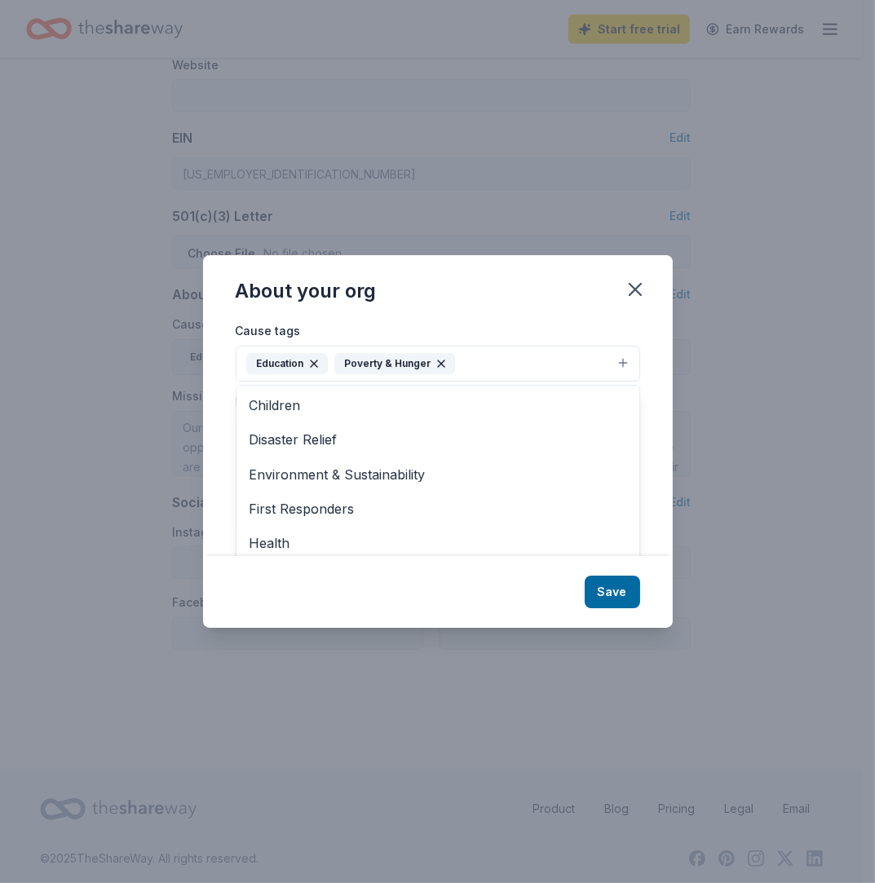
scroll to position [40, 0]
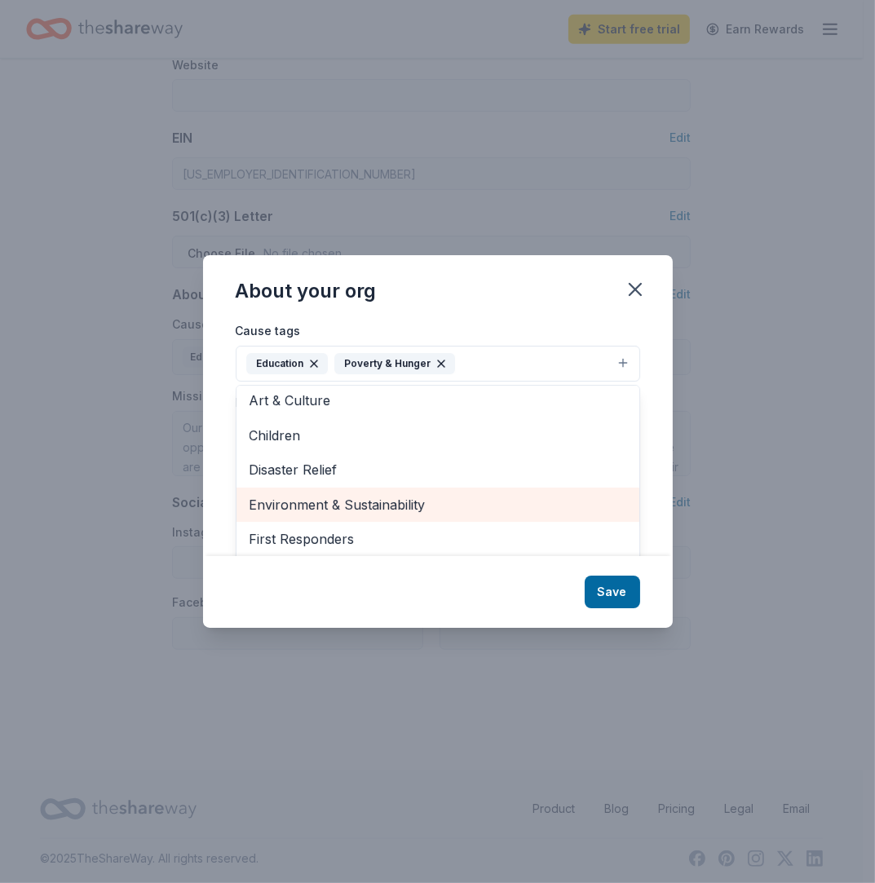
click at [462, 502] on span "Environment & Sustainability" at bounding box center [438, 504] width 377 height 21
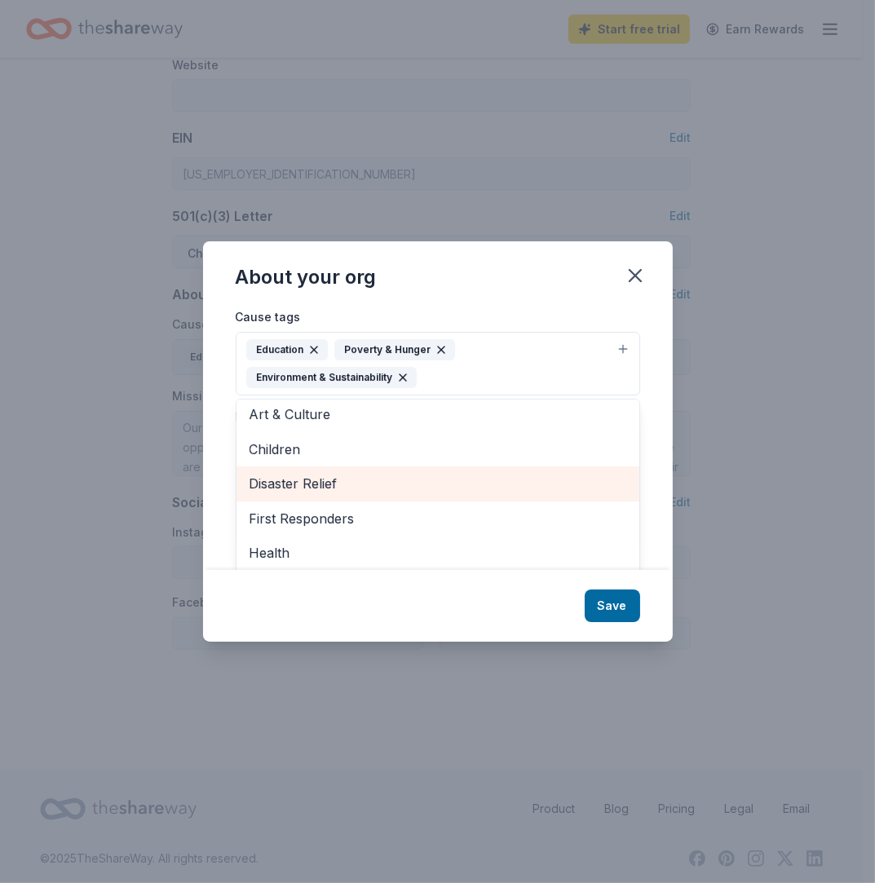
click at [536, 484] on span "Disaster Relief" at bounding box center [438, 483] width 377 height 21
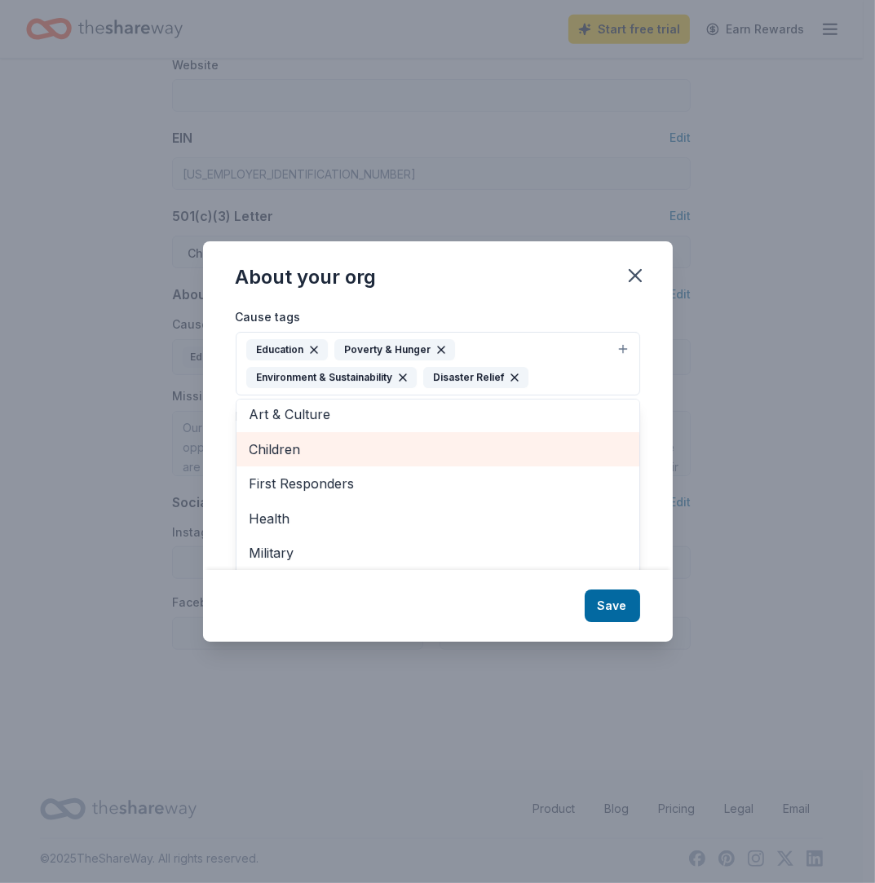
click at [518, 456] on span "Children" at bounding box center [438, 449] width 377 height 21
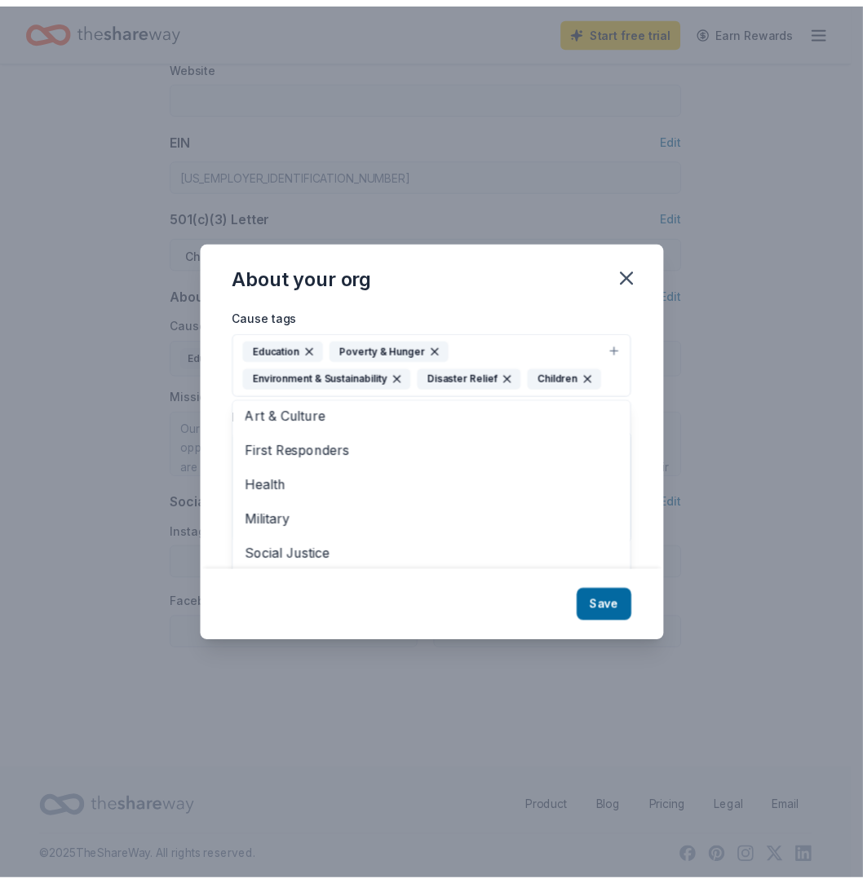
scroll to position [54, 0]
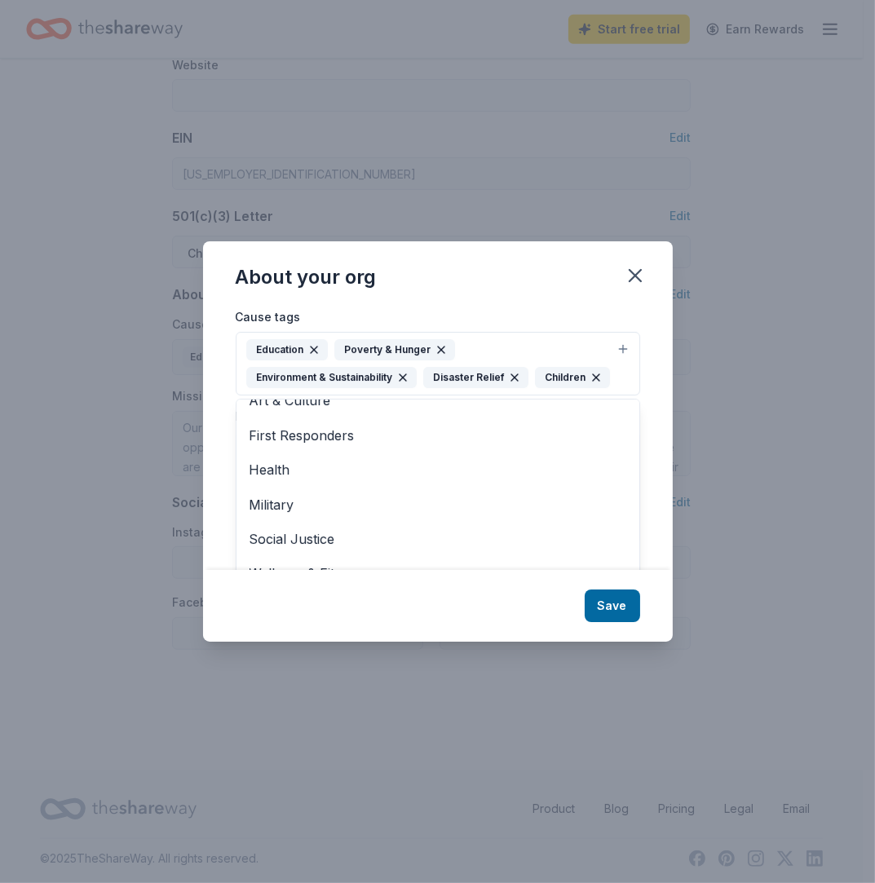
click at [602, 622] on div "About your org Cause tags Education Poverty & Hunger Environment & Sustainabili…" at bounding box center [438, 441] width 470 height 400
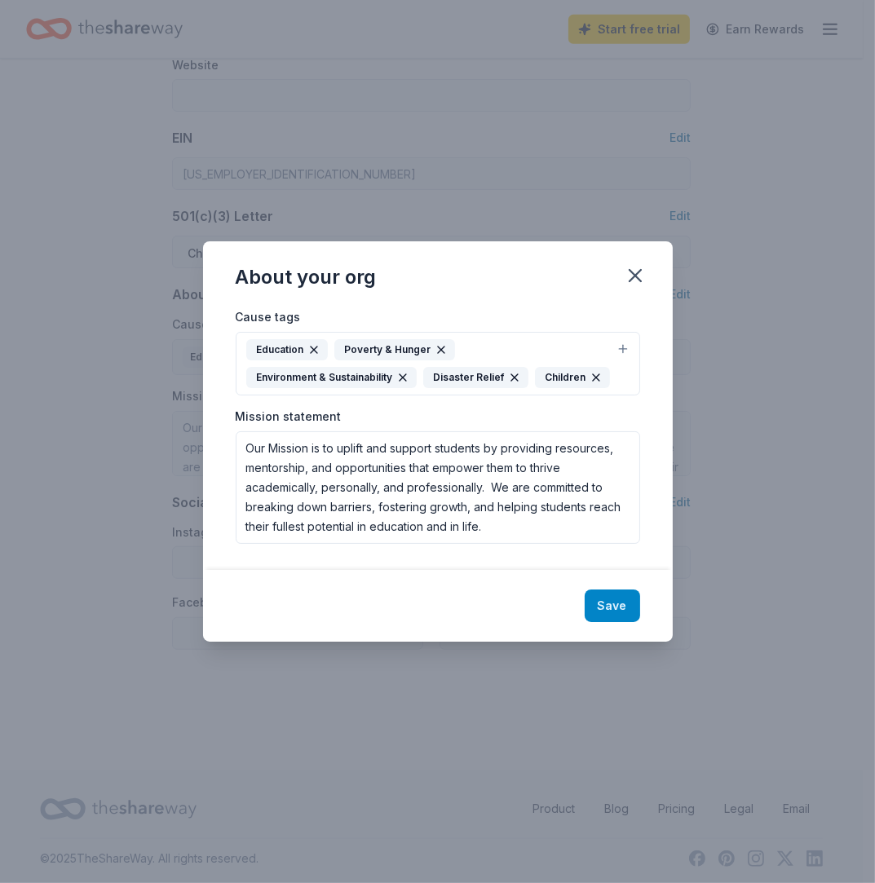
click at [608, 612] on button "Save" at bounding box center [612, 606] width 55 height 33
click at [637, 280] on icon "button" at bounding box center [635, 275] width 11 height 11
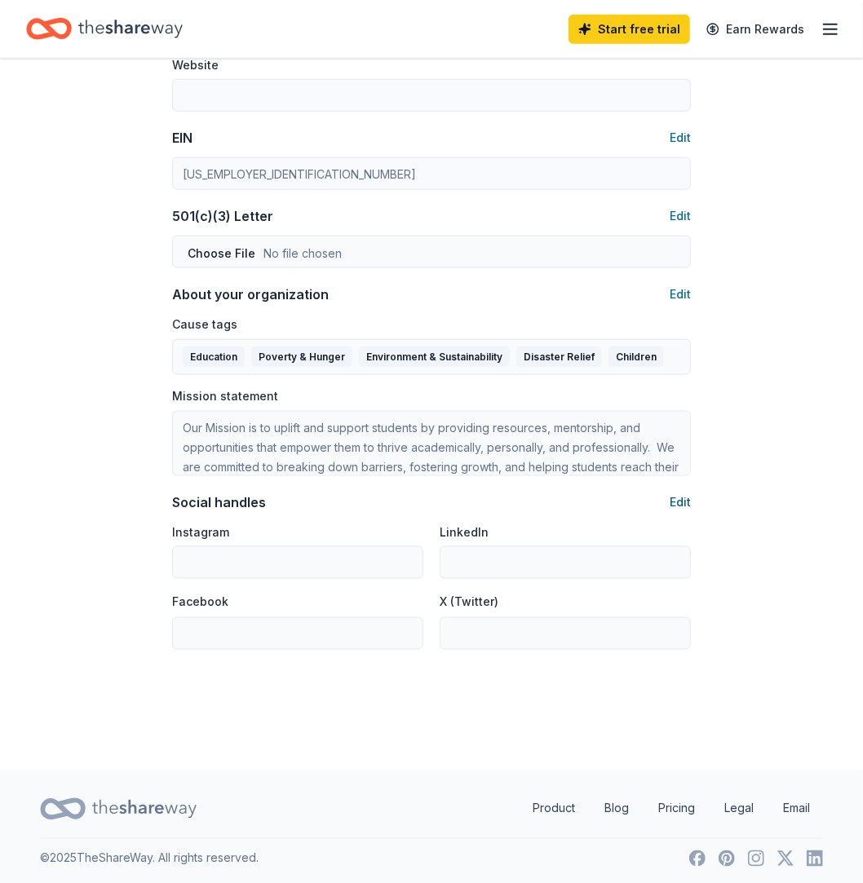
click at [684, 496] on button "Edit" at bounding box center [680, 503] width 21 height 20
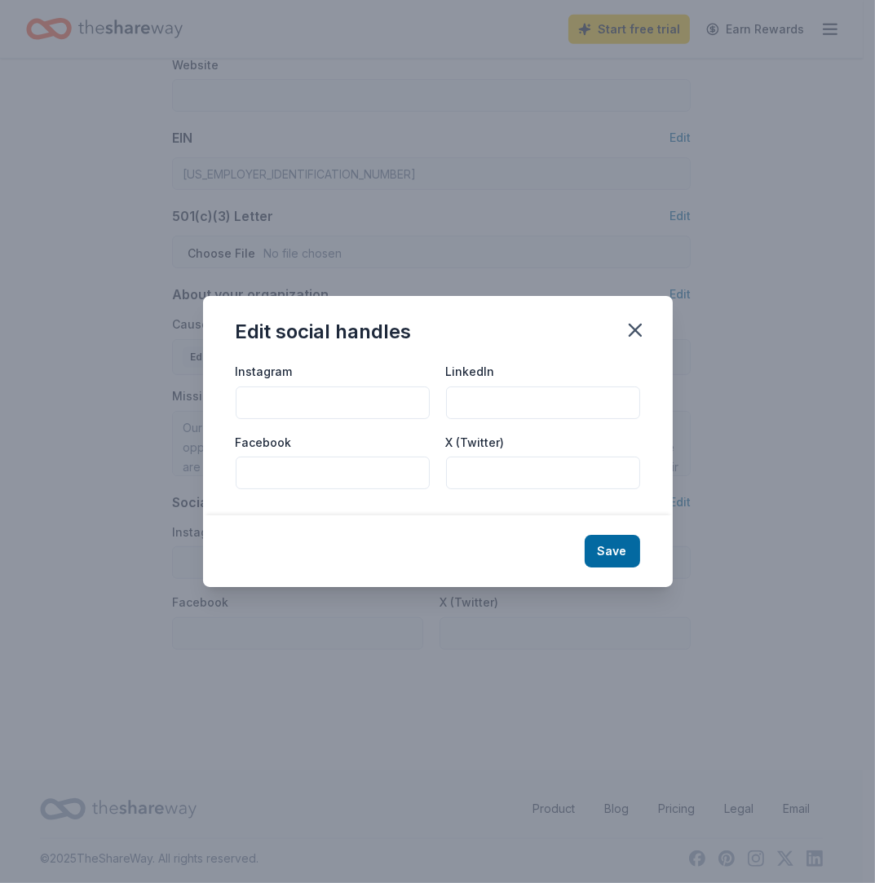
click at [338, 400] on input "Instagram" at bounding box center [333, 403] width 194 height 33
type input "joshuamfaisonfund"
click at [266, 483] on input "Facebook" at bounding box center [333, 473] width 194 height 33
type input "joshuamfaisonfund"
click at [626, 546] on button "Save" at bounding box center [612, 551] width 55 height 33
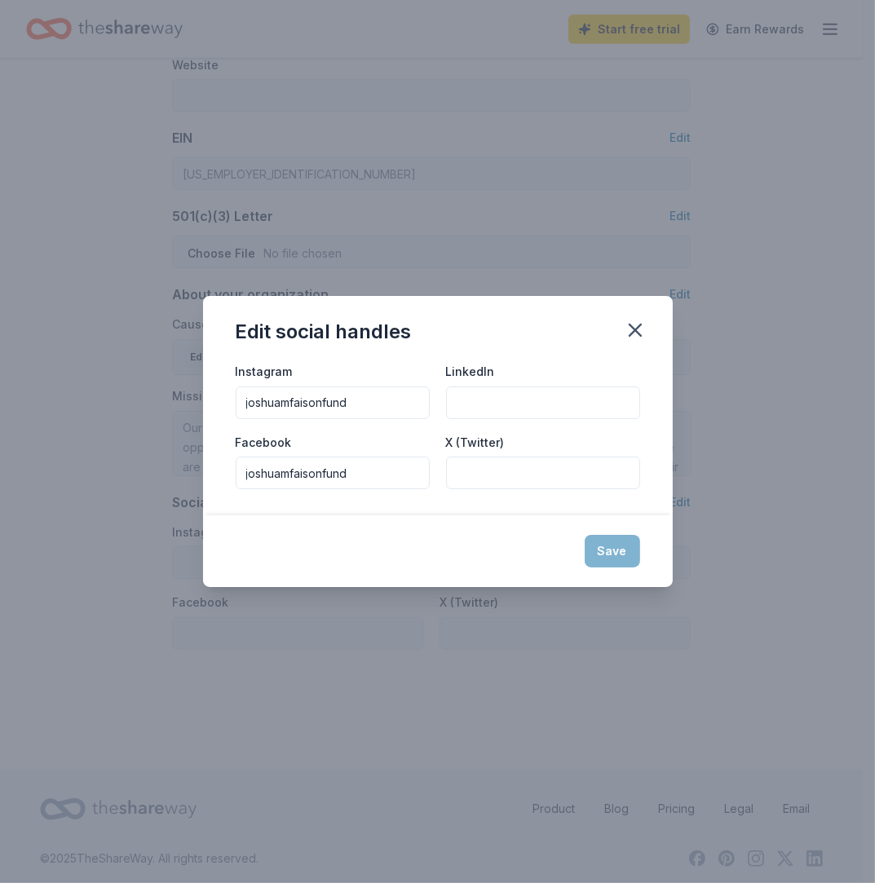
type input "joshuamfaisonfund"
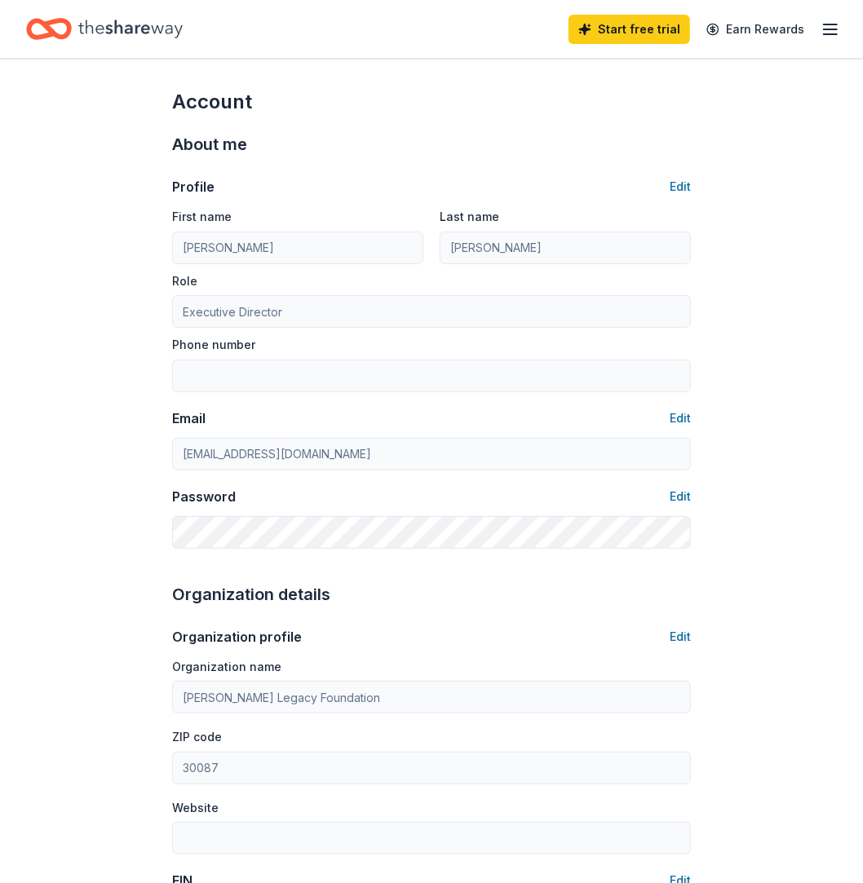
scroll to position [0, 0]
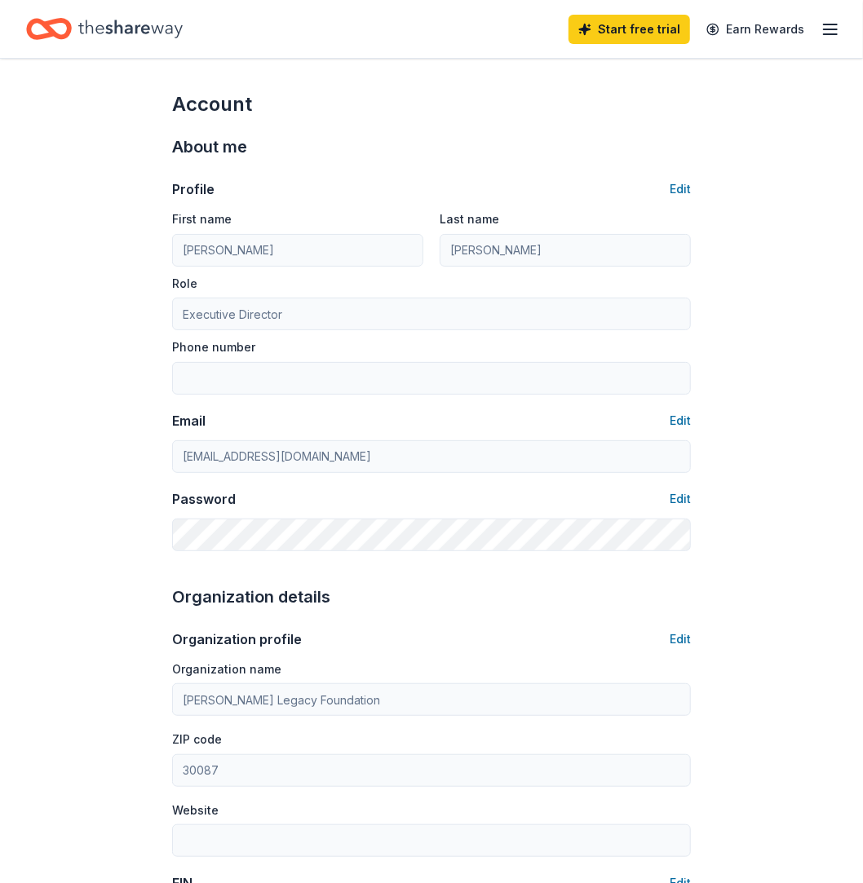
click at [833, 27] on icon "button" at bounding box center [831, 30] width 20 height 20
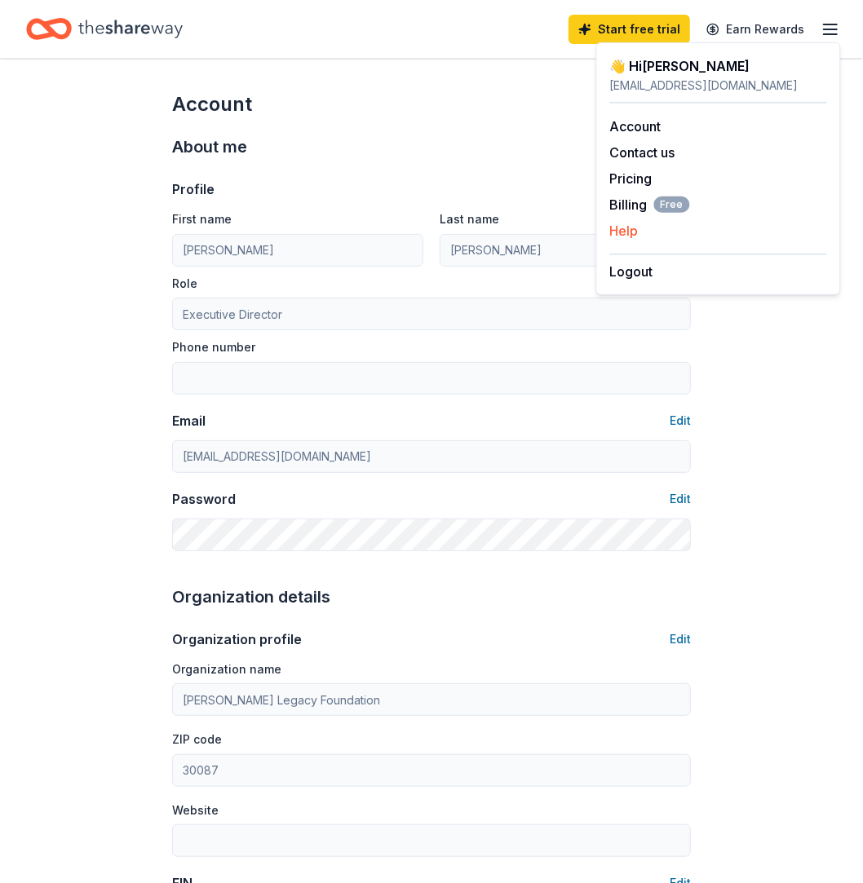
click at [631, 224] on button "Help" at bounding box center [624, 231] width 29 height 20
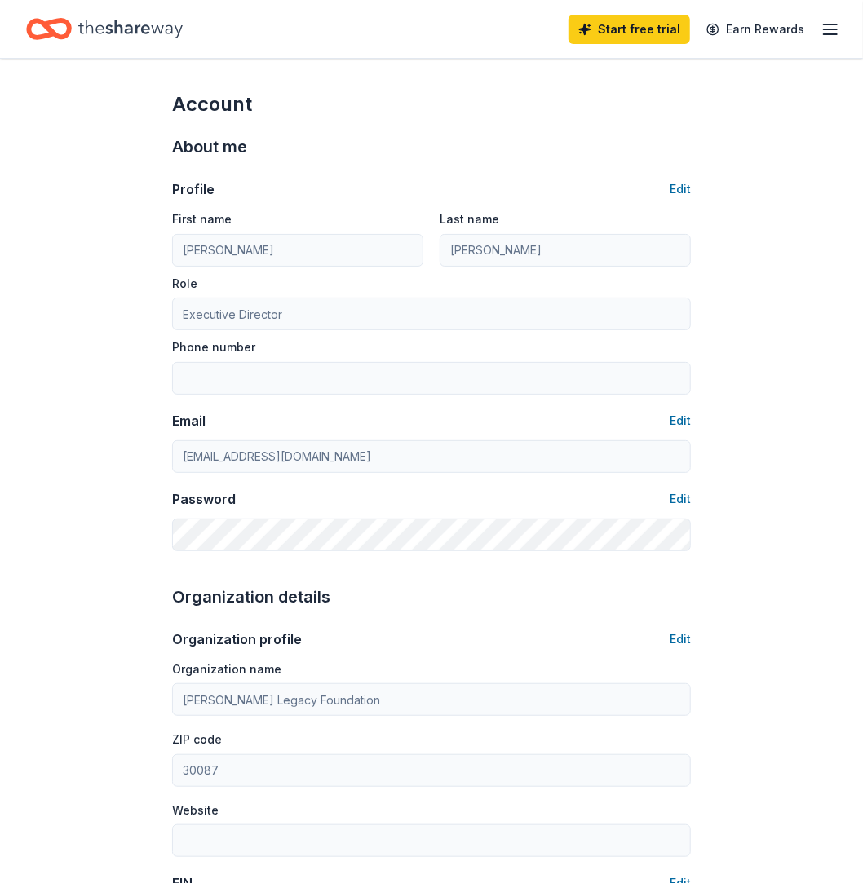
click at [825, 29] on line "button" at bounding box center [830, 29] width 13 height 0
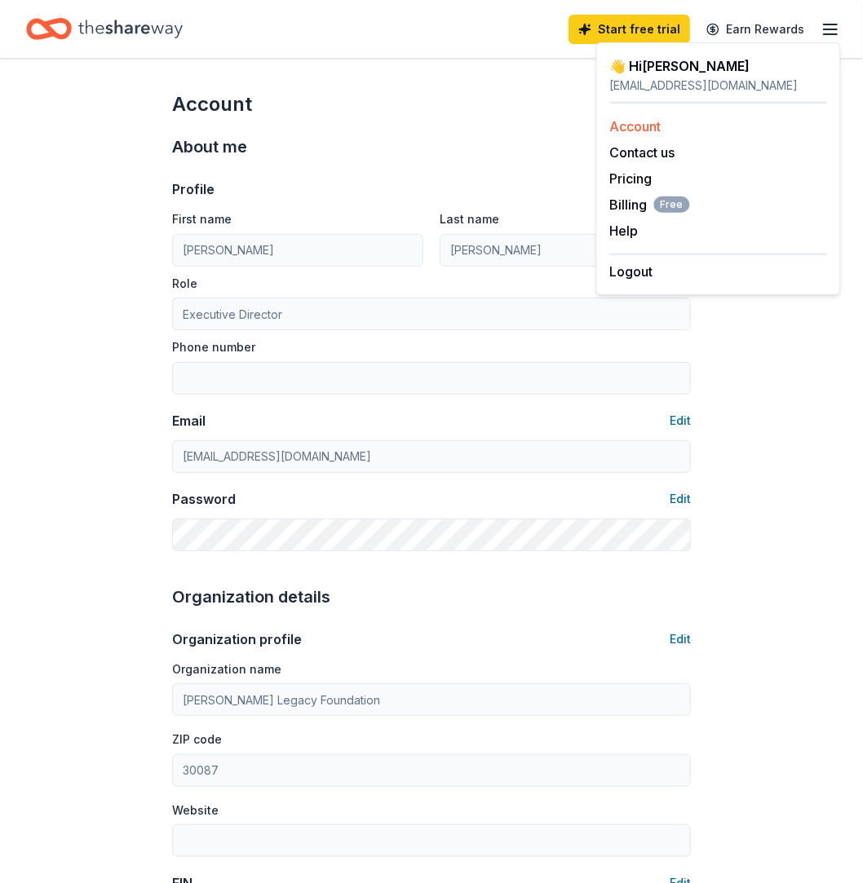
click at [660, 124] on link "Account" at bounding box center [635, 126] width 51 height 16
click at [655, 124] on link "Account" at bounding box center [635, 126] width 51 height 16
click at [536, 94] on div "Account" at bounding box center [431, 104] width 519 height 26
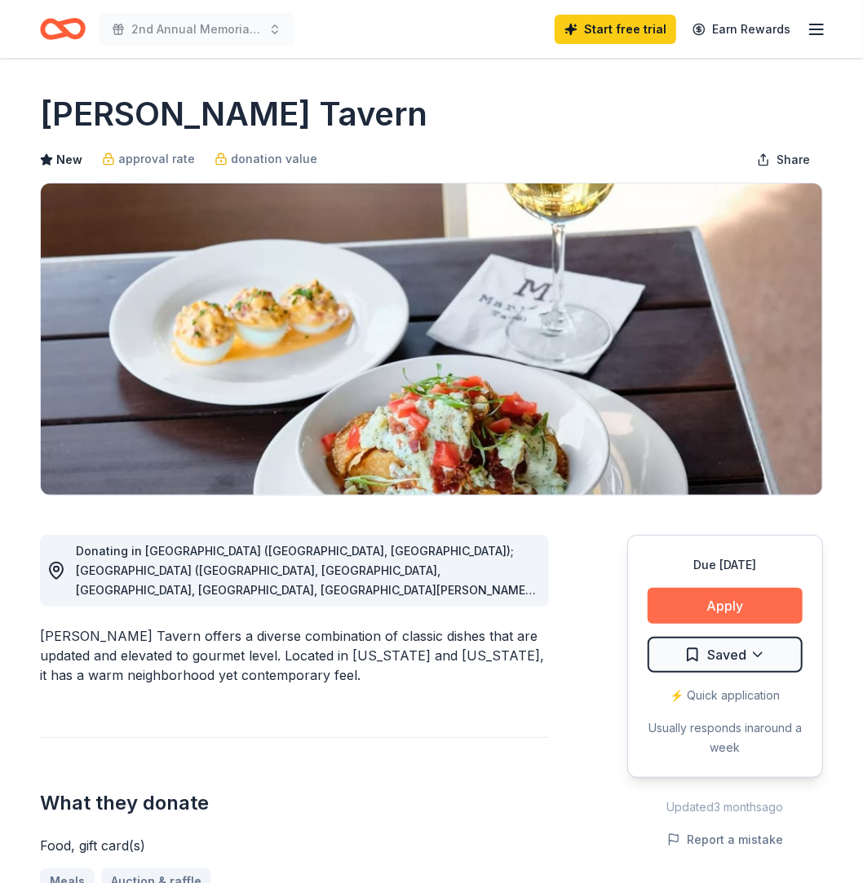
click at [726, 596] on button "Apply" at bounding box center [725, 606] width 155 height 36
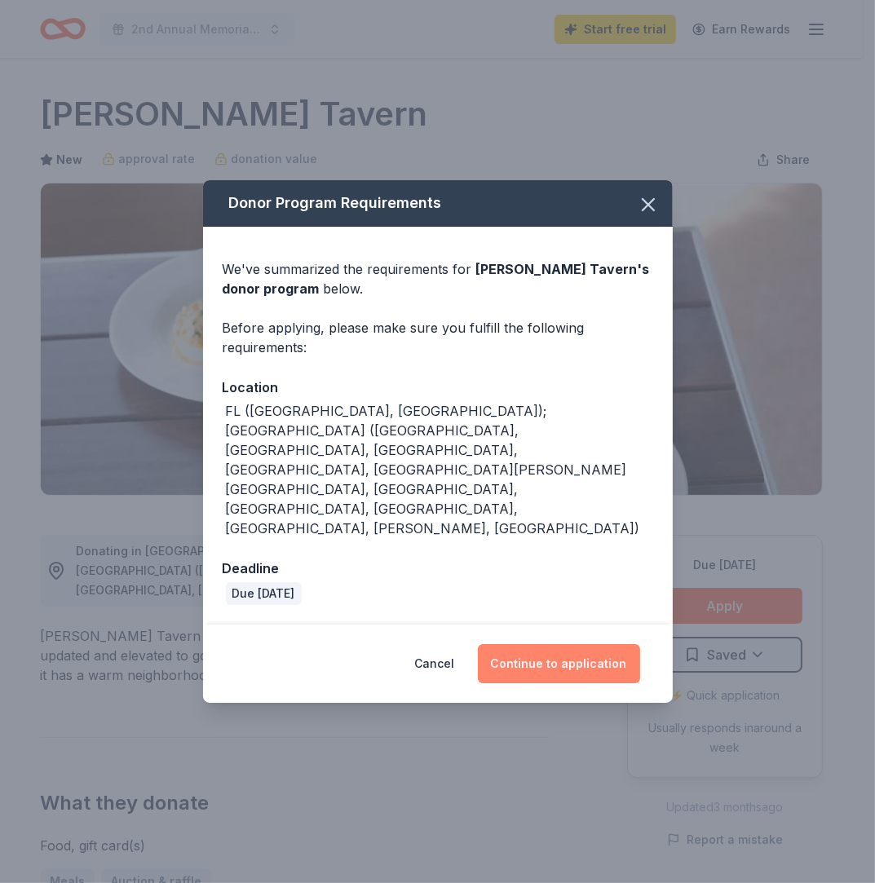
click at [573, 644] on button "Continue to application" at bounding box center [559, 663] width 162 height 39
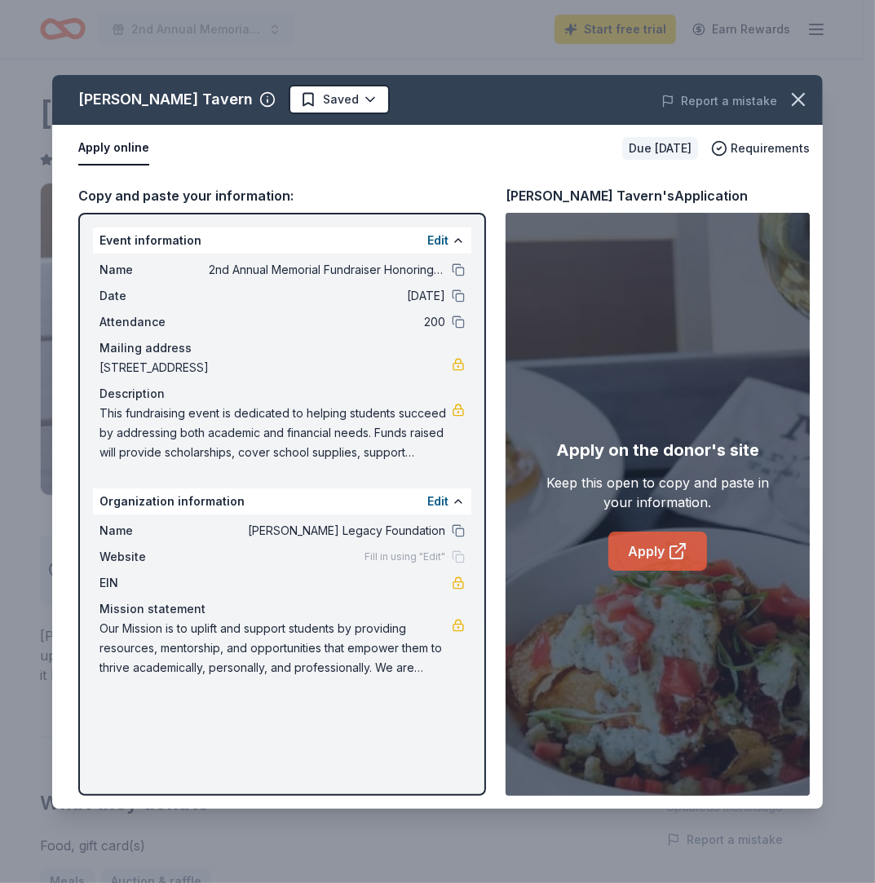
click at [668, 553] on icon at bounding box center [678, 552] width 20 height 20
click at [798, 103] on icon "button" at bounding box center [798, 99] width 23 height 23
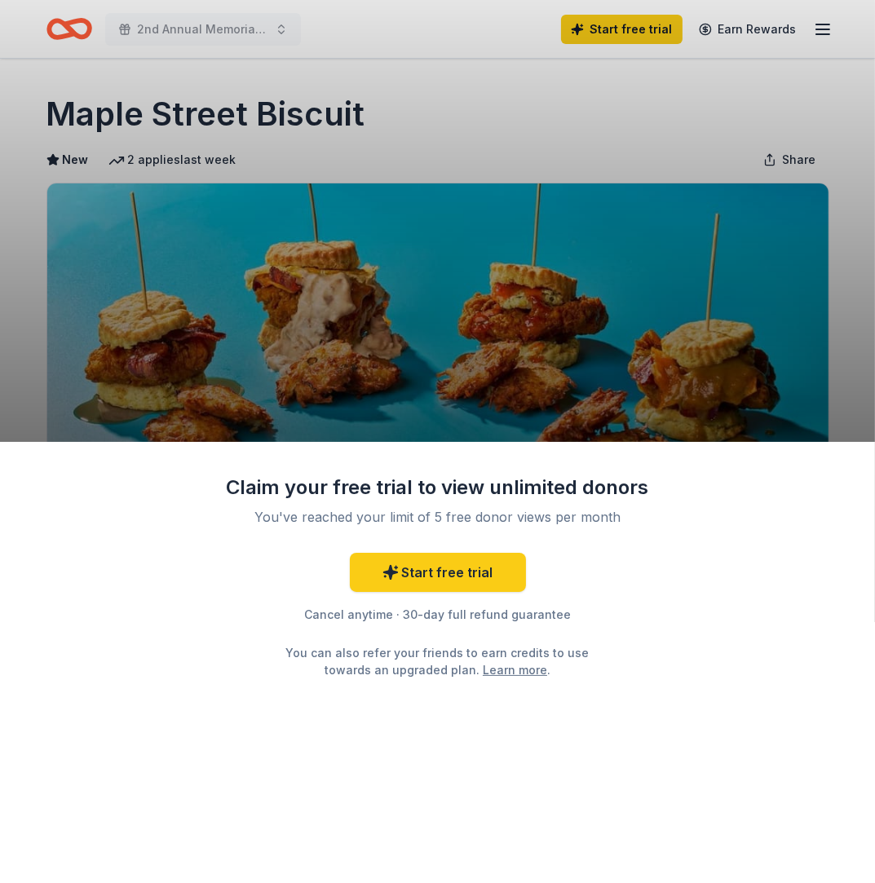
click at [632, 130] on div "Claim your free trial to view unlimited donors You've reached your limit of 5 f…" at bounding box center [437, 441] width 875 height 883
click at [470, 213] on div "Claim your free trial to view unlimited donors You've reached your limit of 5 f…" at bounding box center [437, 441] width 875 height 883
click at [635, 562] on div "Start free trial Cancel anytime · 30-day full refund guarantee You can also ref…" at bounding box center [438, 616] width 424 height 126
click at [636, 383] on div "Claim your free trial to view unlimited donors You've reached your limit of 5 f…" at bounding box center [437, 441] width 875 height 883
click at [584, 141] on div "Claim your free trial to view unlimited donors You've reached your limit of 5 f…" at bounding box center [437, 441] width 875 height 883
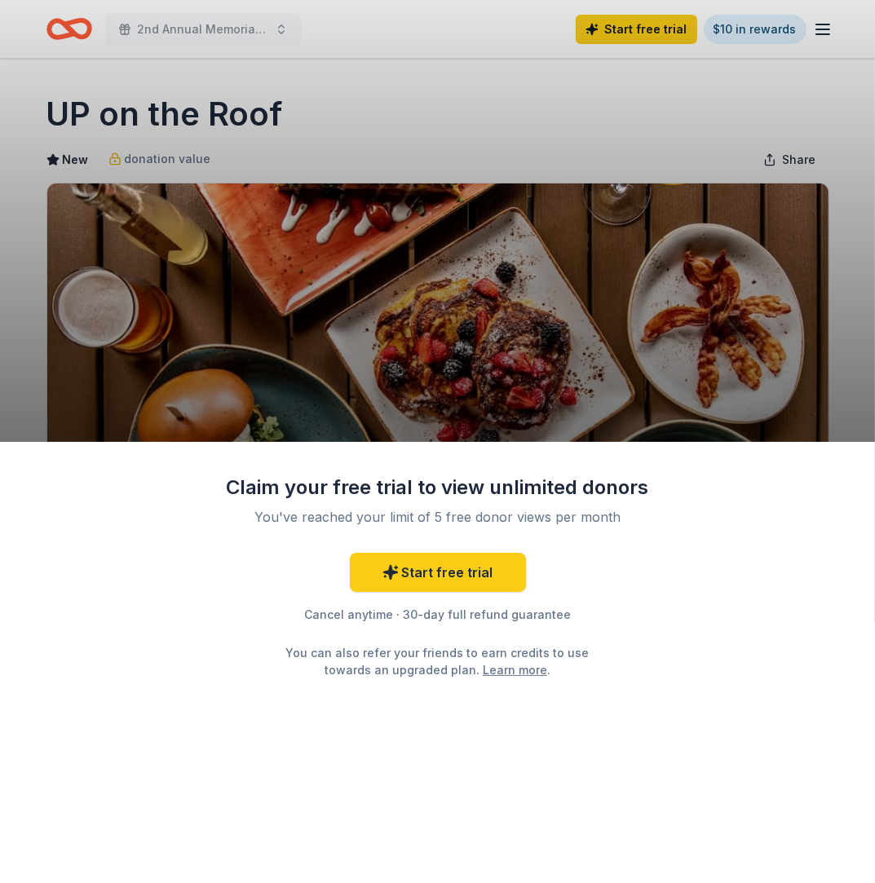
click at [547, 353] on div "Claim your free trial to view unlimited donors You've reached your limit of 5 f…" at bounding box center [437, 441] width 875 height 883
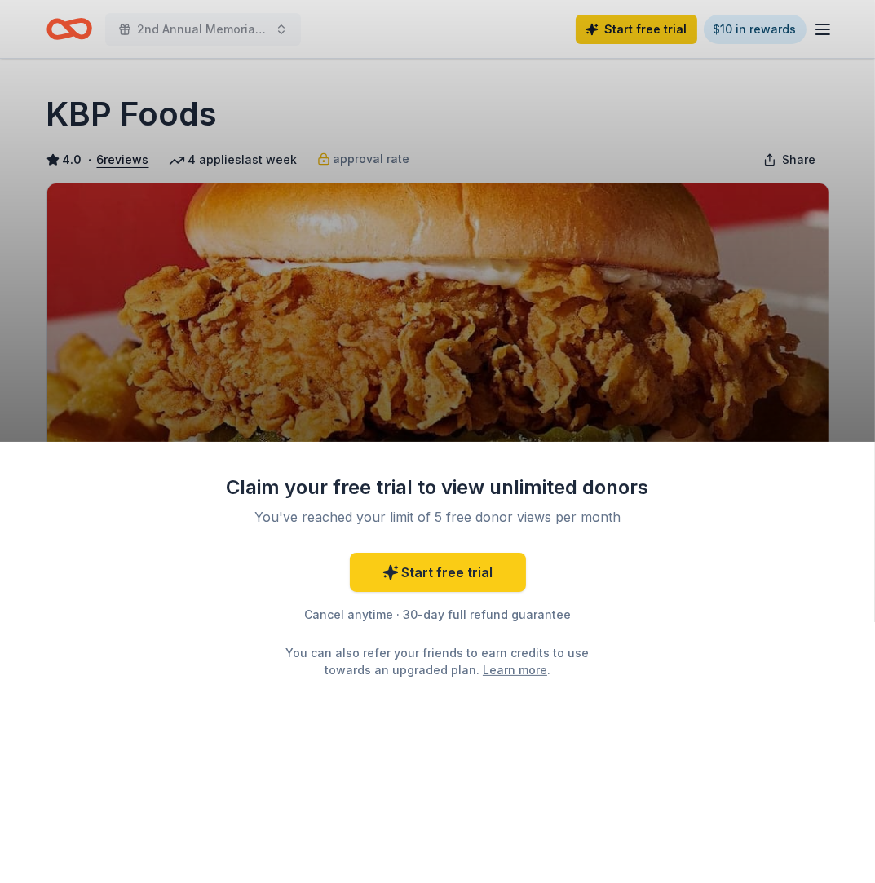
click at [592, 378] on div "Claim your free trial to view unlimited donors You've reached your limit of 5 f…" at bounding box center [437, 441] width 875 height 883
